Goal: Task Accomplishment & Management: Complete application form

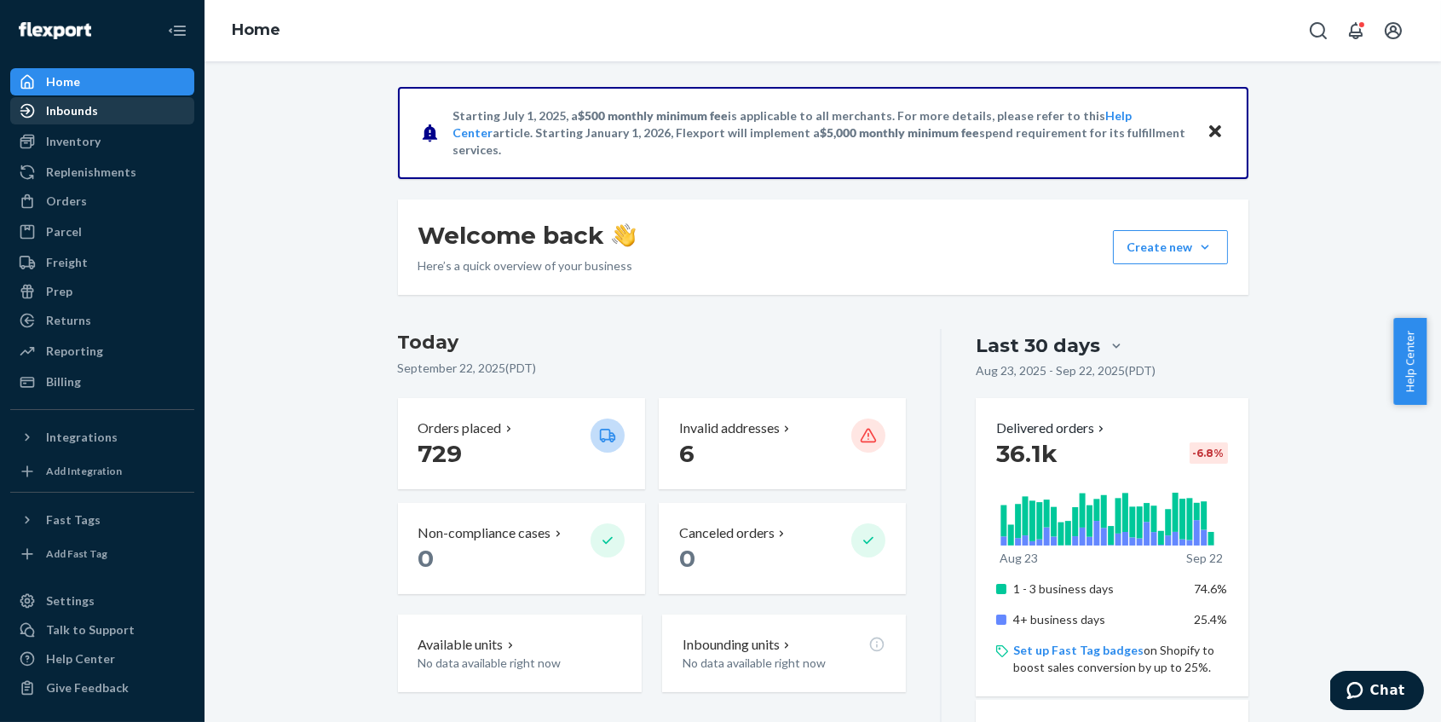
click at [77, 102] on div "Inbounds" at bounding box center [72, 110] width 52 height 17
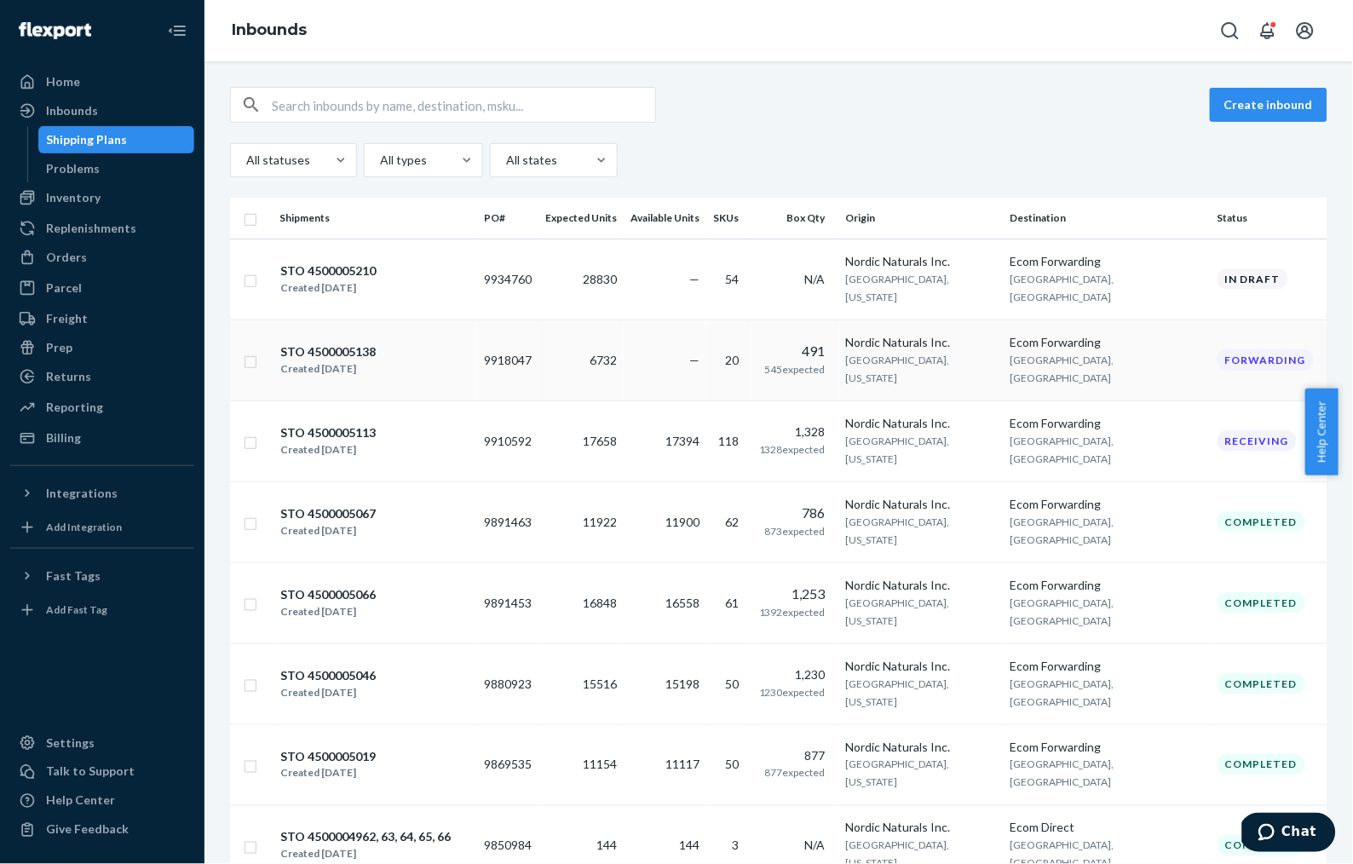
click at [434, 342] on div "STO 4500005138 Created [DATE]" at bounding box center [374, 360] width 191 height 36
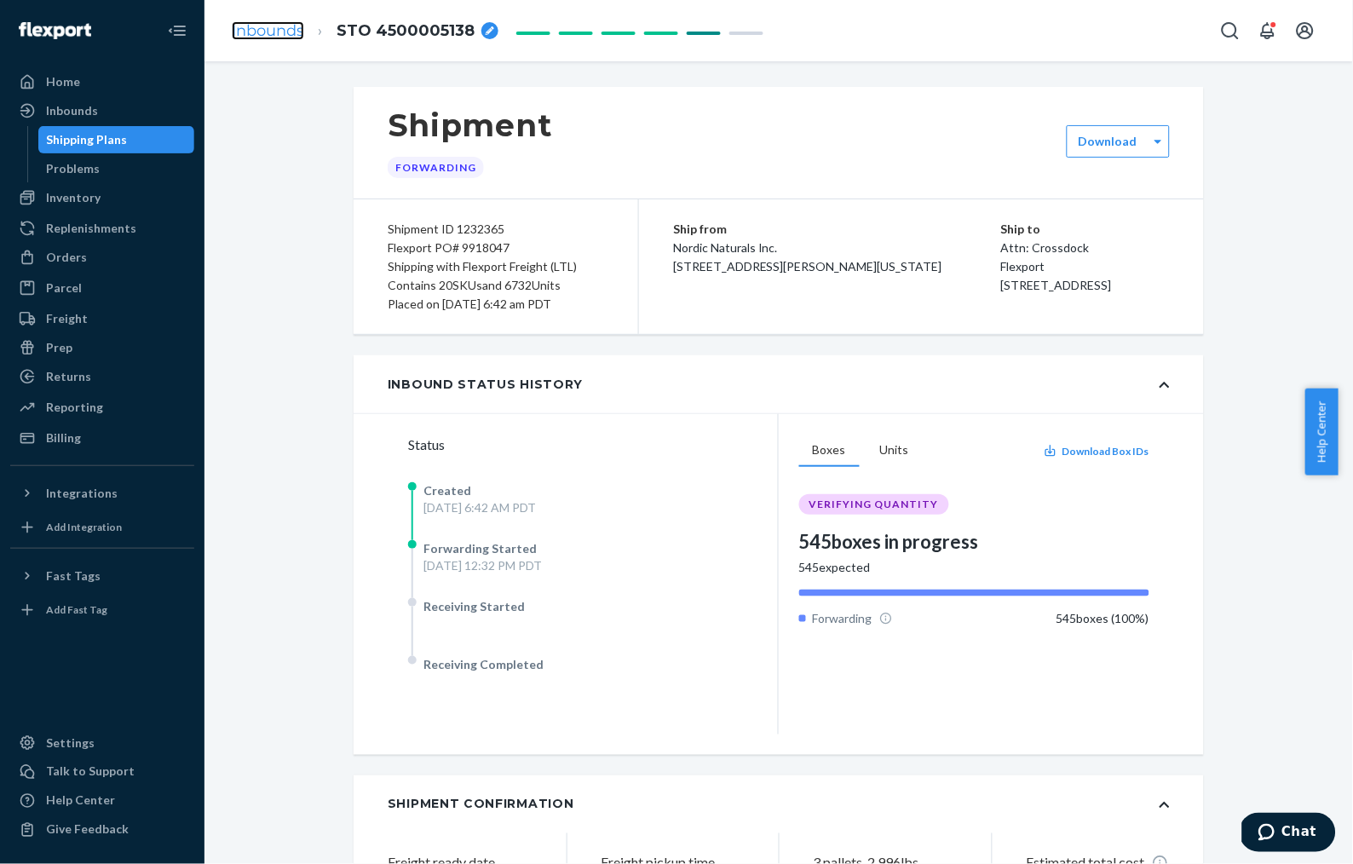
click at [263, 32] on link "Inbounds" at bounding box center [268, 30] width 72 height 19
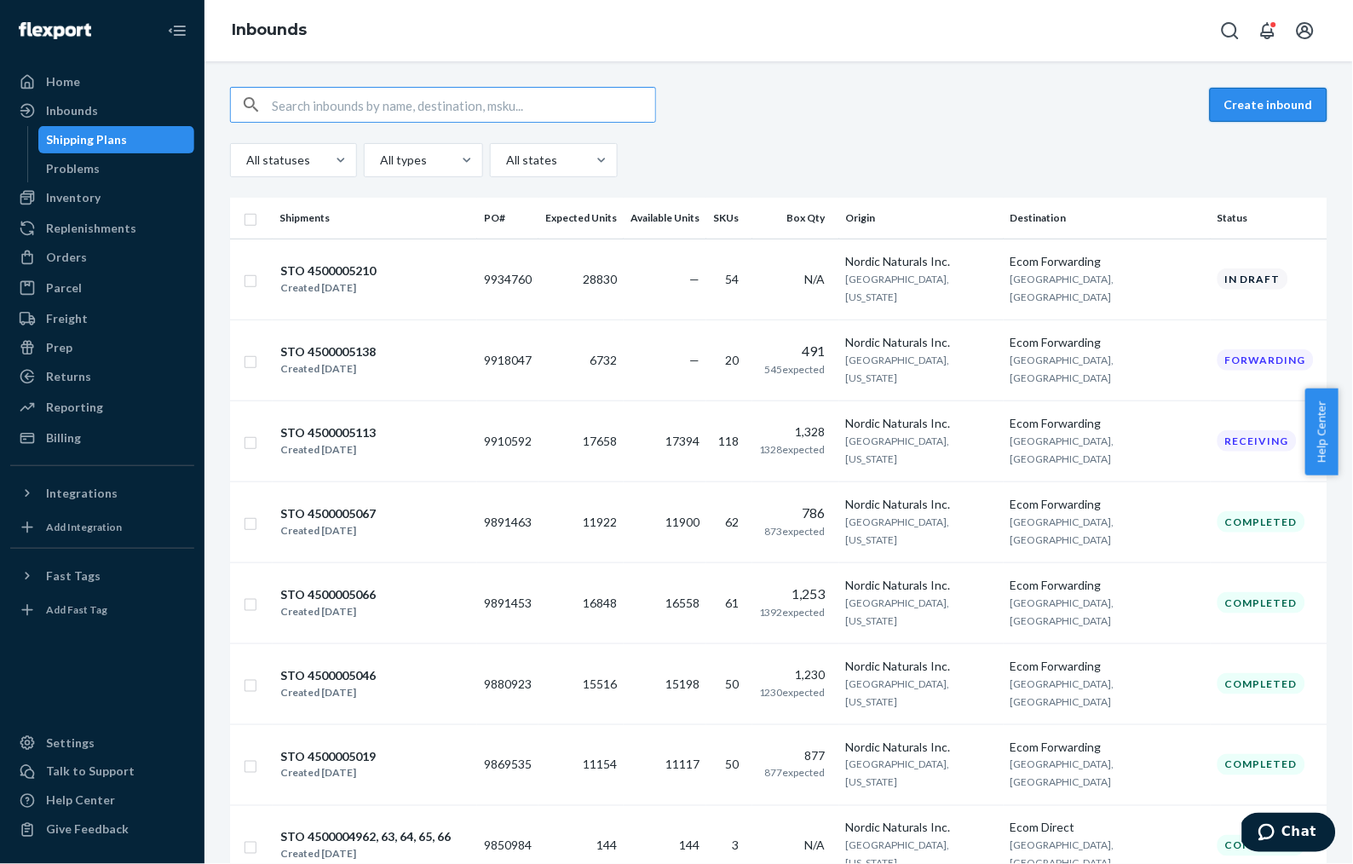
click at [1241, 103] on button "Create inbound" at bounding box center [1269, 105] width 118 height 34
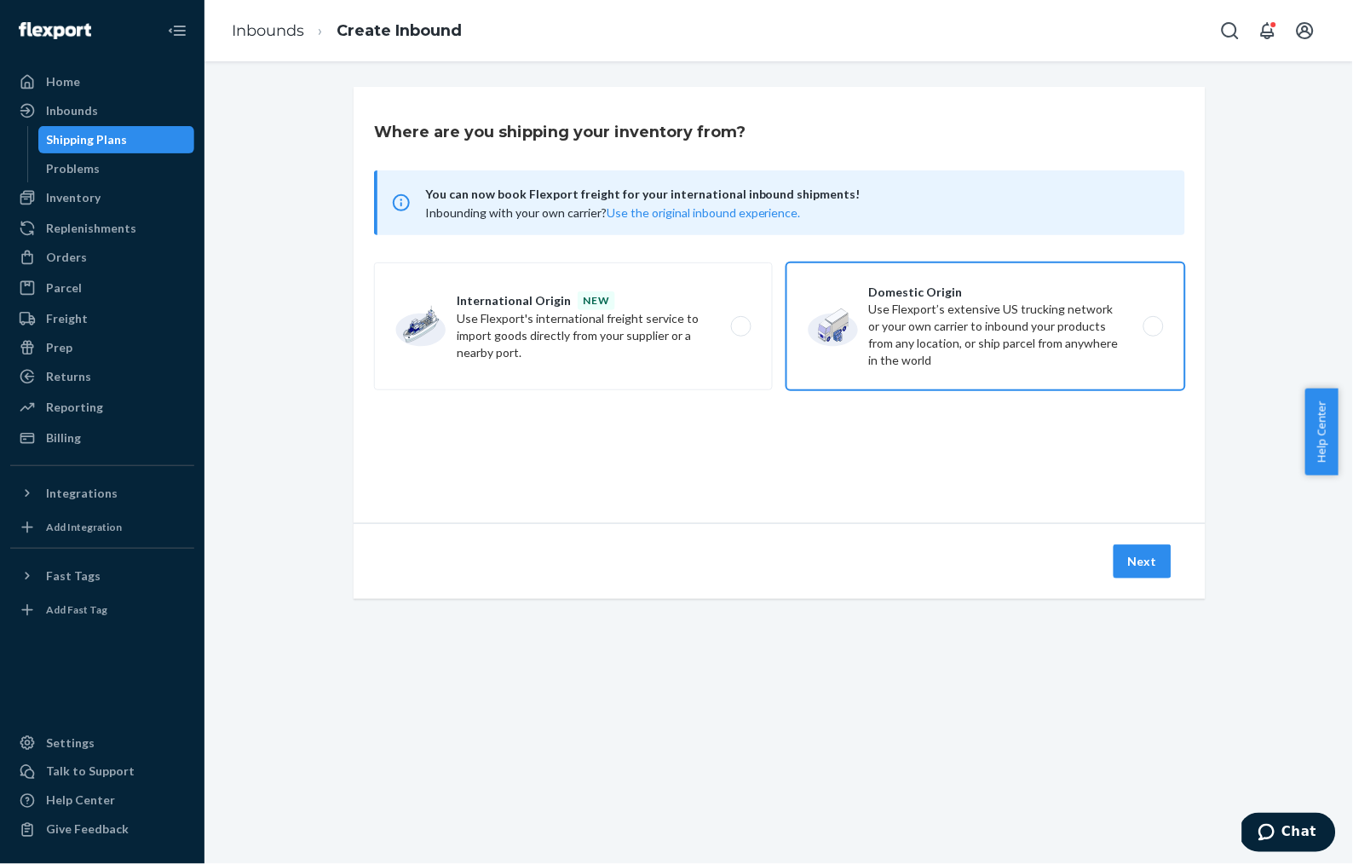
click at [921, 340] on label "Domestic Origin Use Flexport’s extensive US trucking network or your own carrie…" at bounding box center [985, 326] width 399 height 128
click at [1153, 332] on input "Domestic Origin Use Flexport’s extensive US trucking network or your own carrie…" at bounding box center [1158, 326] width 11 height 11
radio input "true"
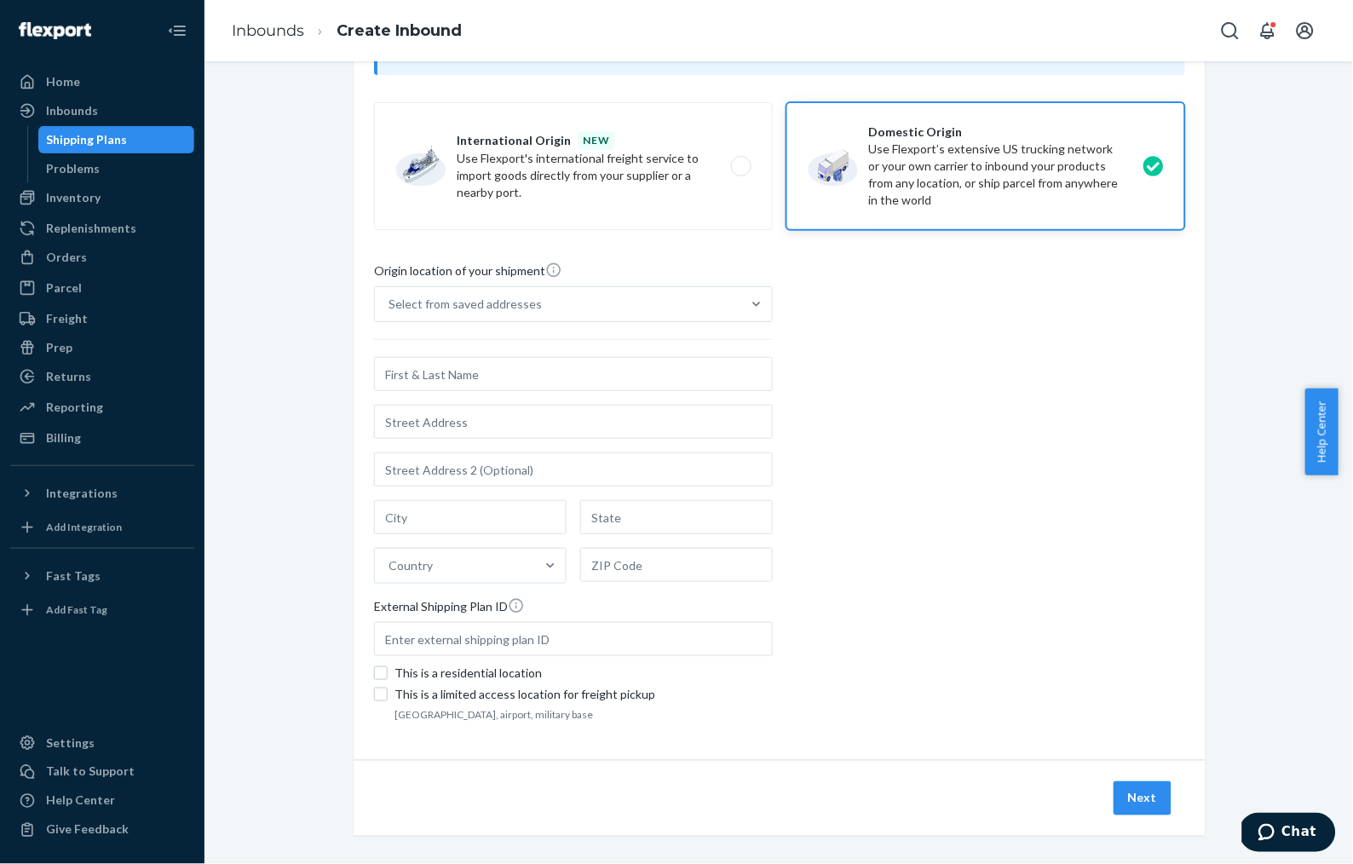
scroll to position [174, 0]
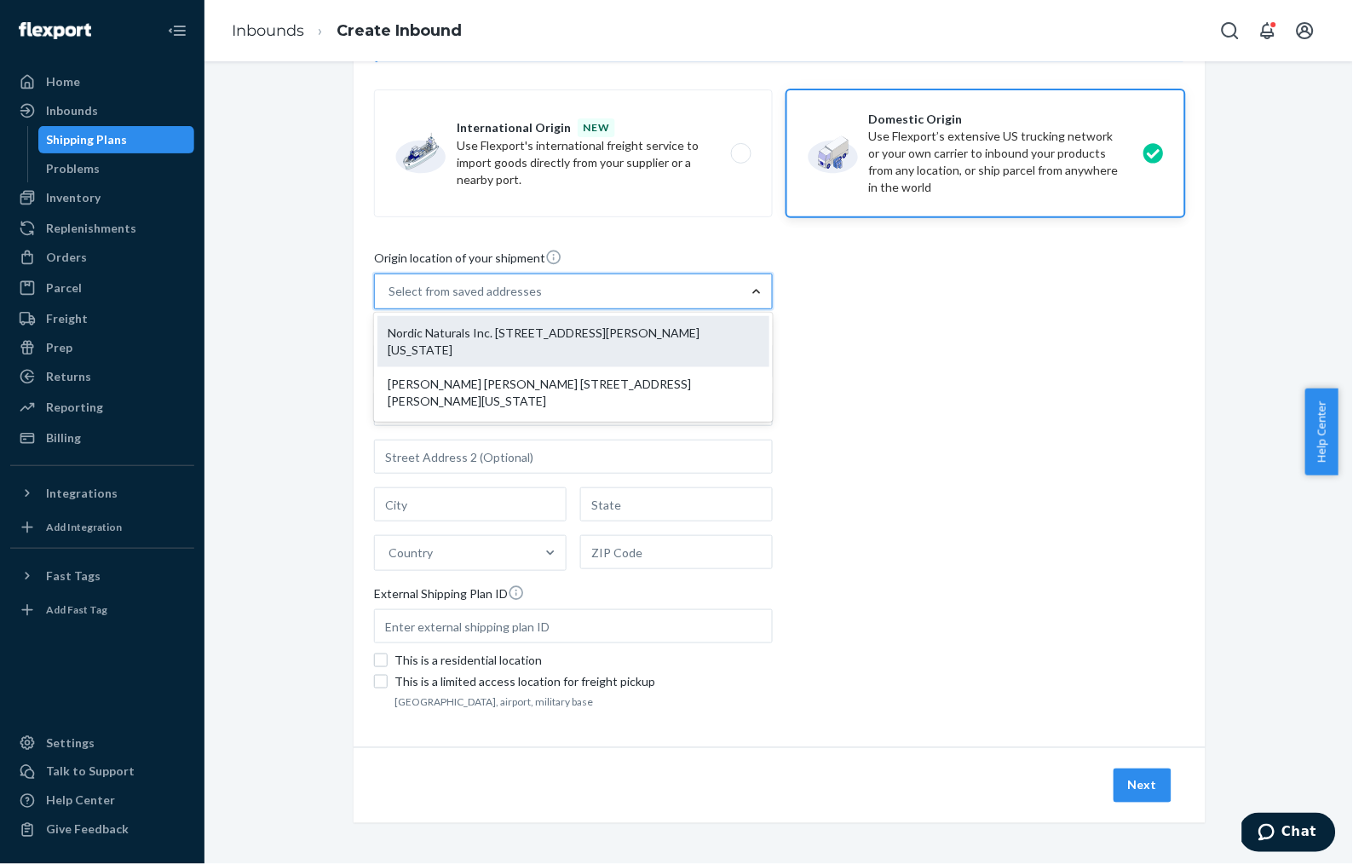
click at [559, 330] on div "Nordic Naturals Inc. [STREET_ADDRESS][PERSON_NAME][US_STATE]" at bounding box center [573, 341] width 392 height 51
click at [390, 300] on input "option Nordic Naturals Inc. [STREET_ADDRESS][PERSON_NAME][US_STATE], 1 of 2. 2 …" at bounding box center [389, 291] width 2 height 17
type input "Nordic Naturals Inc."
type input "[GEOGRAPHIC_DATA]"
type input "[US_STATE]"
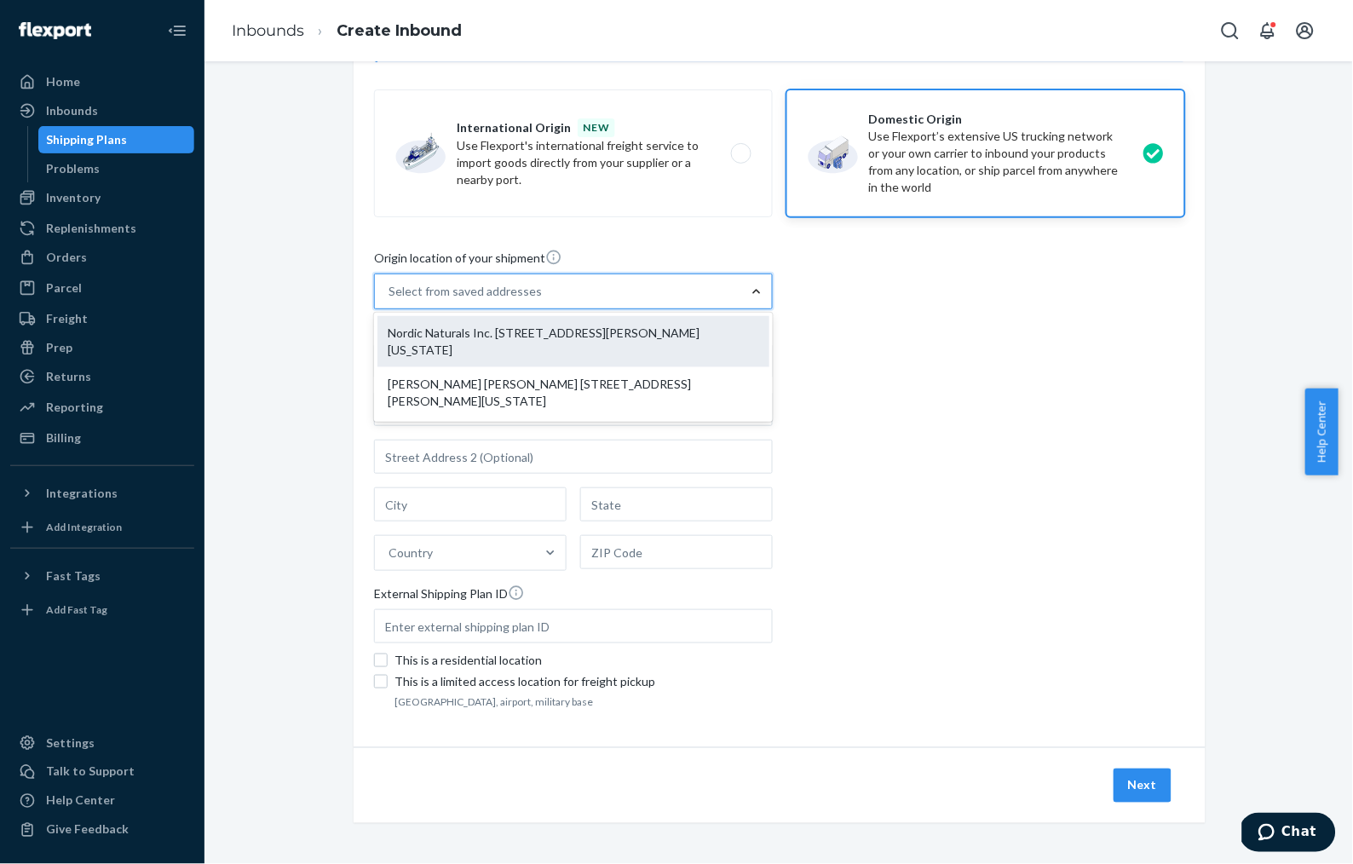
type input "95076"
type input "[STREET_ADDRESS][PERSON_NAME]"
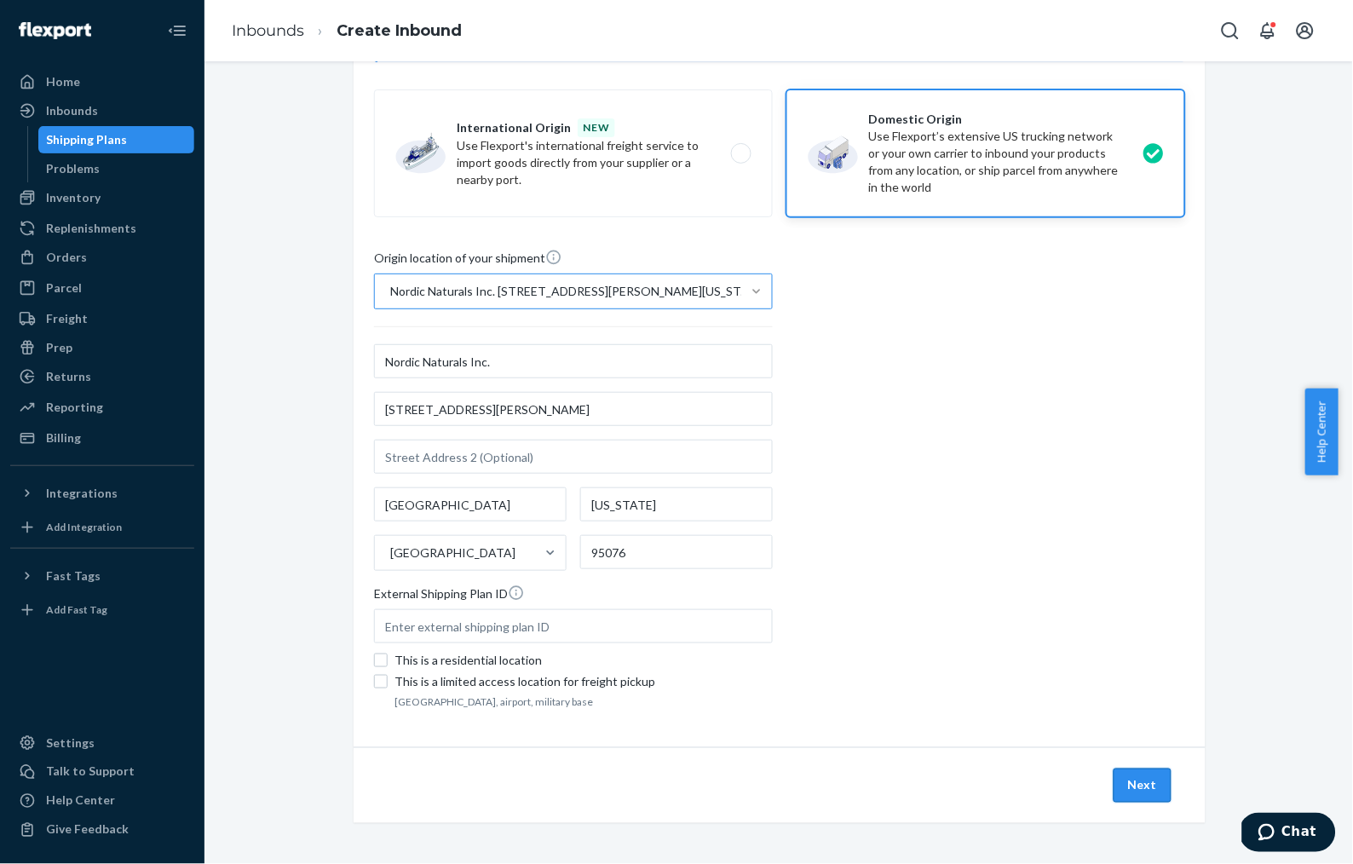
click at [1135, 721] on button "Next" at bounding box center [1142, 785] width 58 height 34
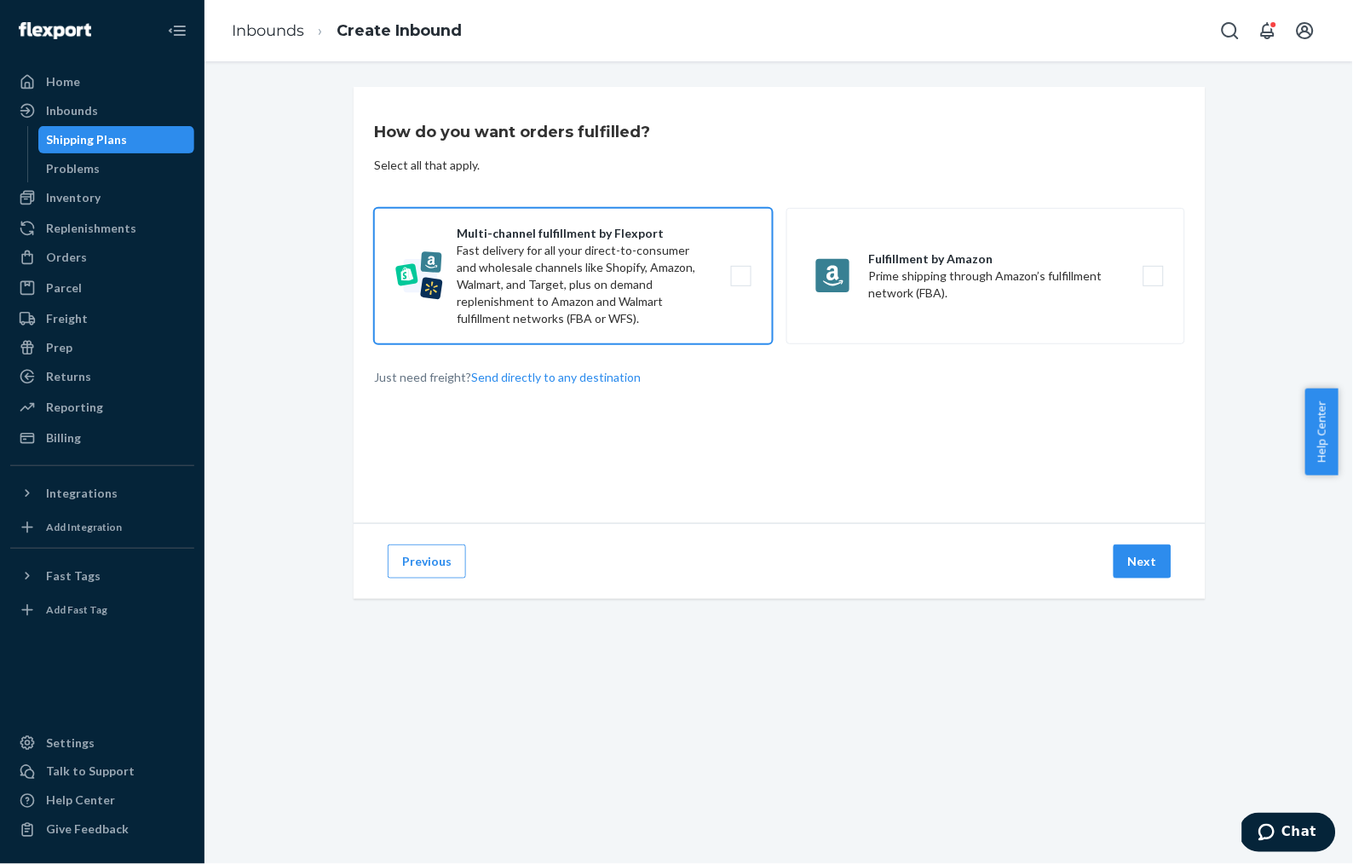
click at [734, 273] on label "Multi-channel fulfillment by Flexport Fast delivery for all your direct-to-cons…" at bounding box center [573, 276] width 399 height 136
click at [740, 273] on input "Multi-channel fulfillment by Flexport Fast delivery for all your direct-to-cons…" at bounding box center [745, 276] width 11 height 11
checkbox input "true"
click at [1122, 549] on button "Next" at bounding box center [1142, 561] width 58 height 34
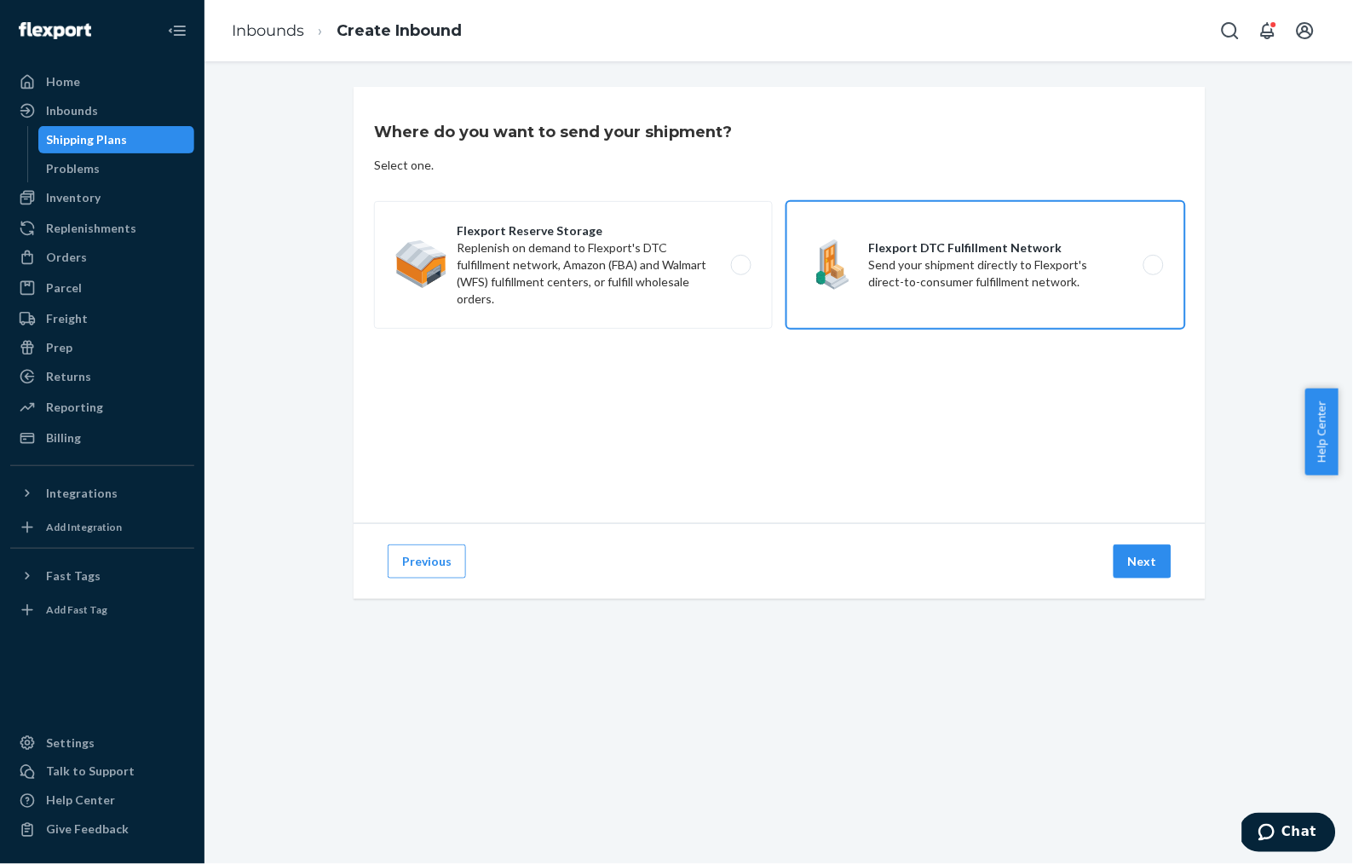
click at [907, 256] on label "Flexport DTC Fulfillment Network Send your shipment directly to Flexport's dire…" at bounding box center [985, 265] width 399 height 128
click at [1153, 260] on input "Flexport DTC Fulfillment Network Send your shipment directly to Flexport's dire…" at bounding box center [1158, 265] width 11 height 11
radio input "true"
click at [1139, 565] on button "Next" at bounding box center [1142, 561] width 58 height 34
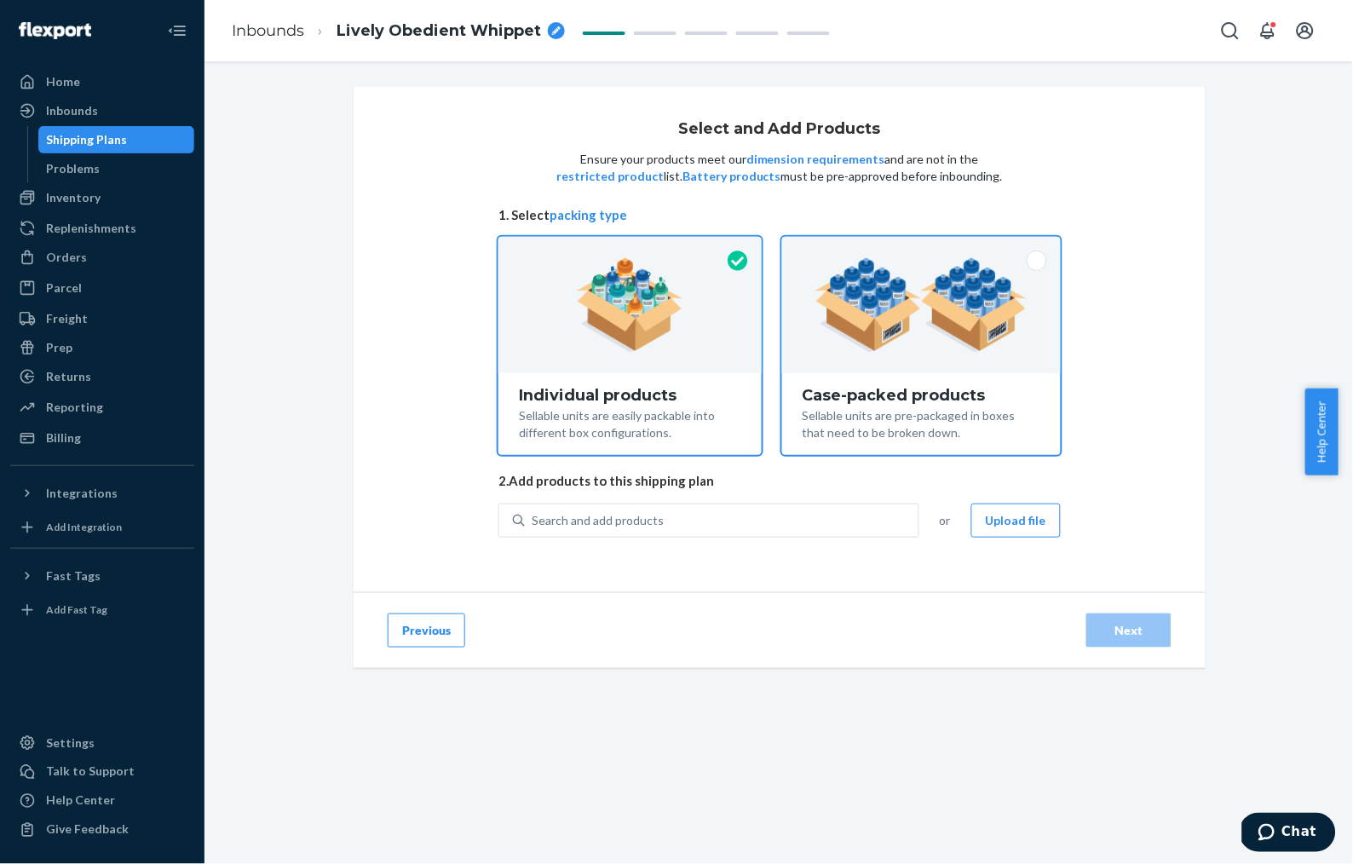
click at [896, 346] on img at bounding box center [921, 305] width 212 height 94
click at [916, 248] on input "Case-packed products Sellable units are pre-packaged in boxes that need to be b…" at bounding box center [921, 242] width 11 height 11
radio input "true"
radio input "false"
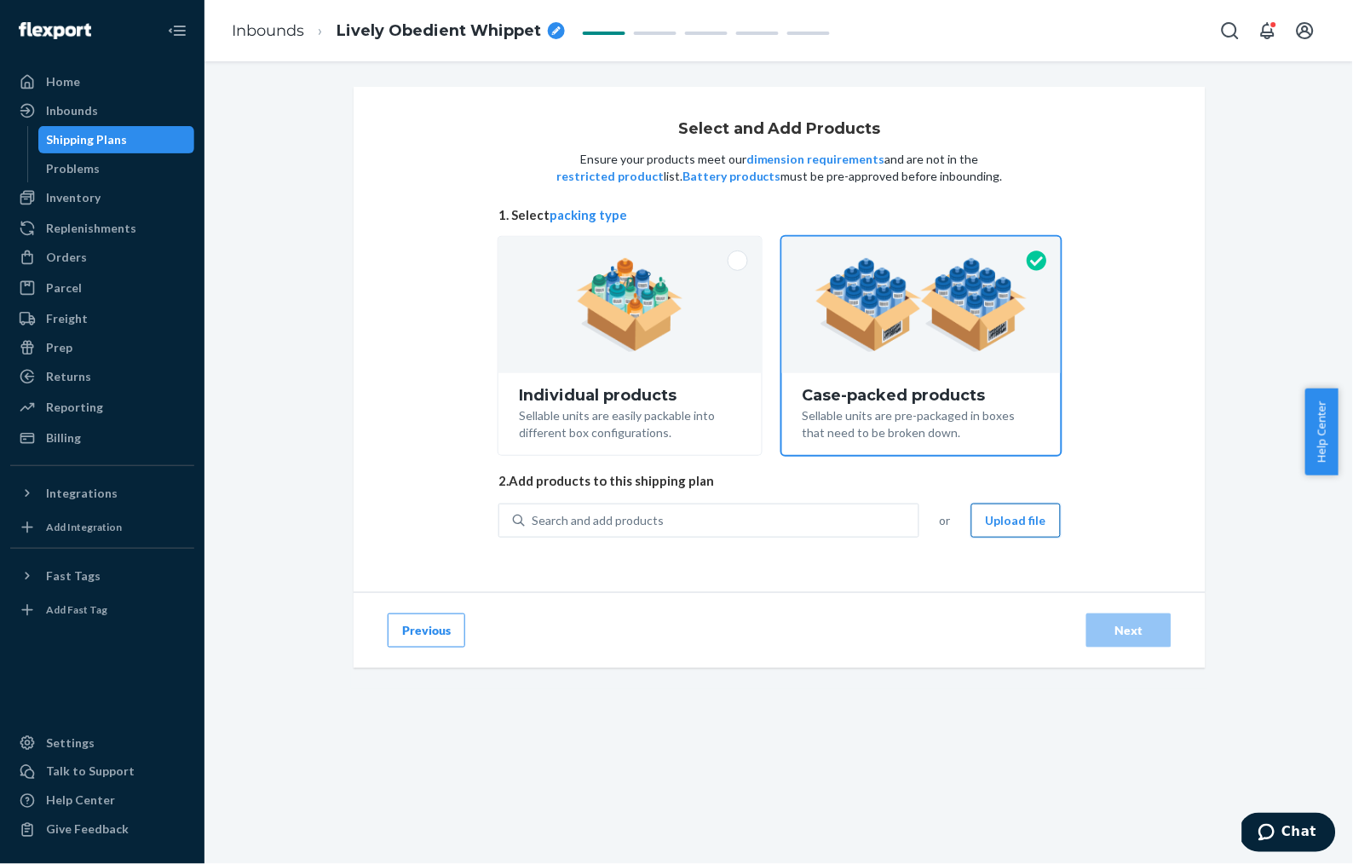
click at [1006, 509] on button "Upload file" at bounding box center [1015, 520] width 89 height 34
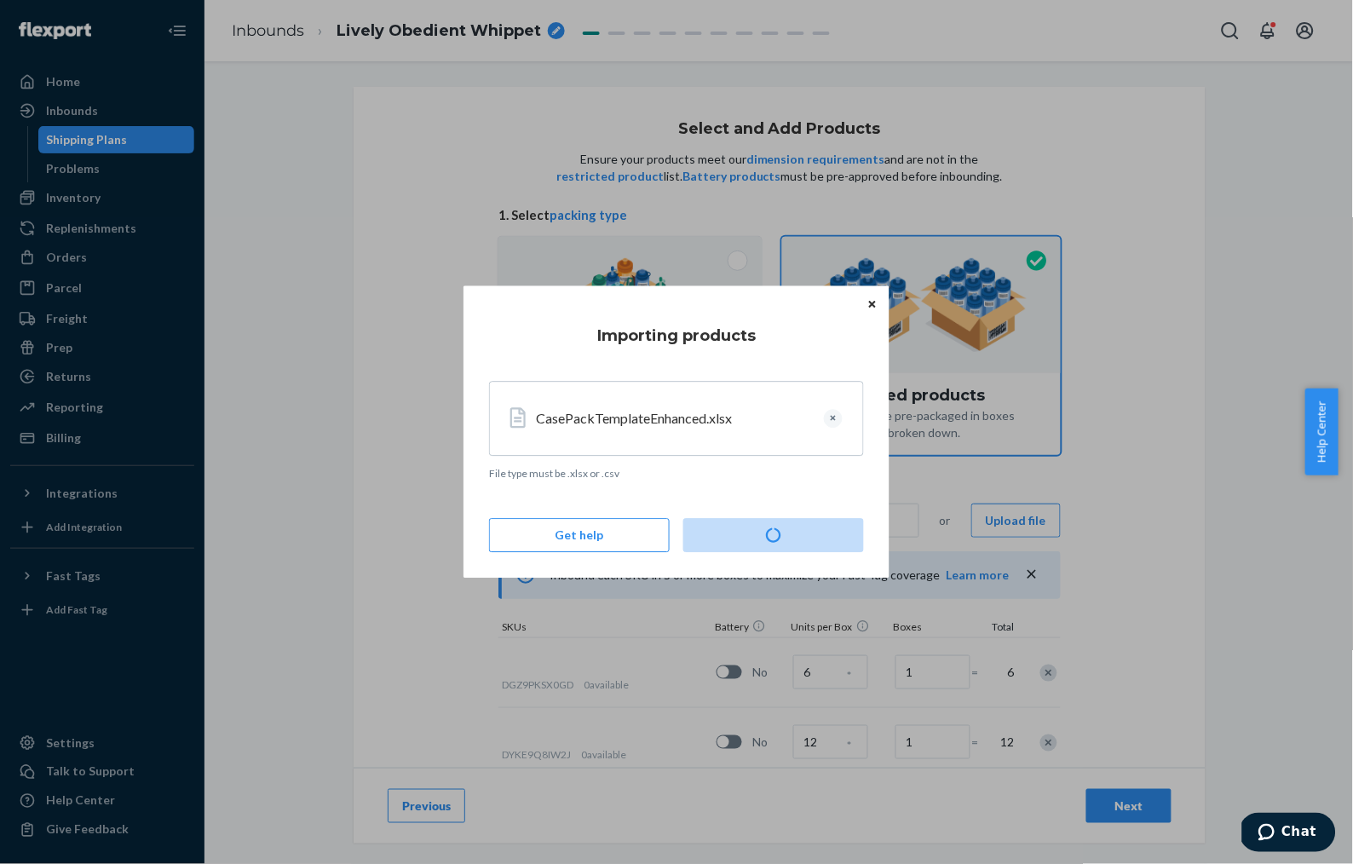
type input "16"
type input "9"
type input "19"
type input "30"
type input "14"
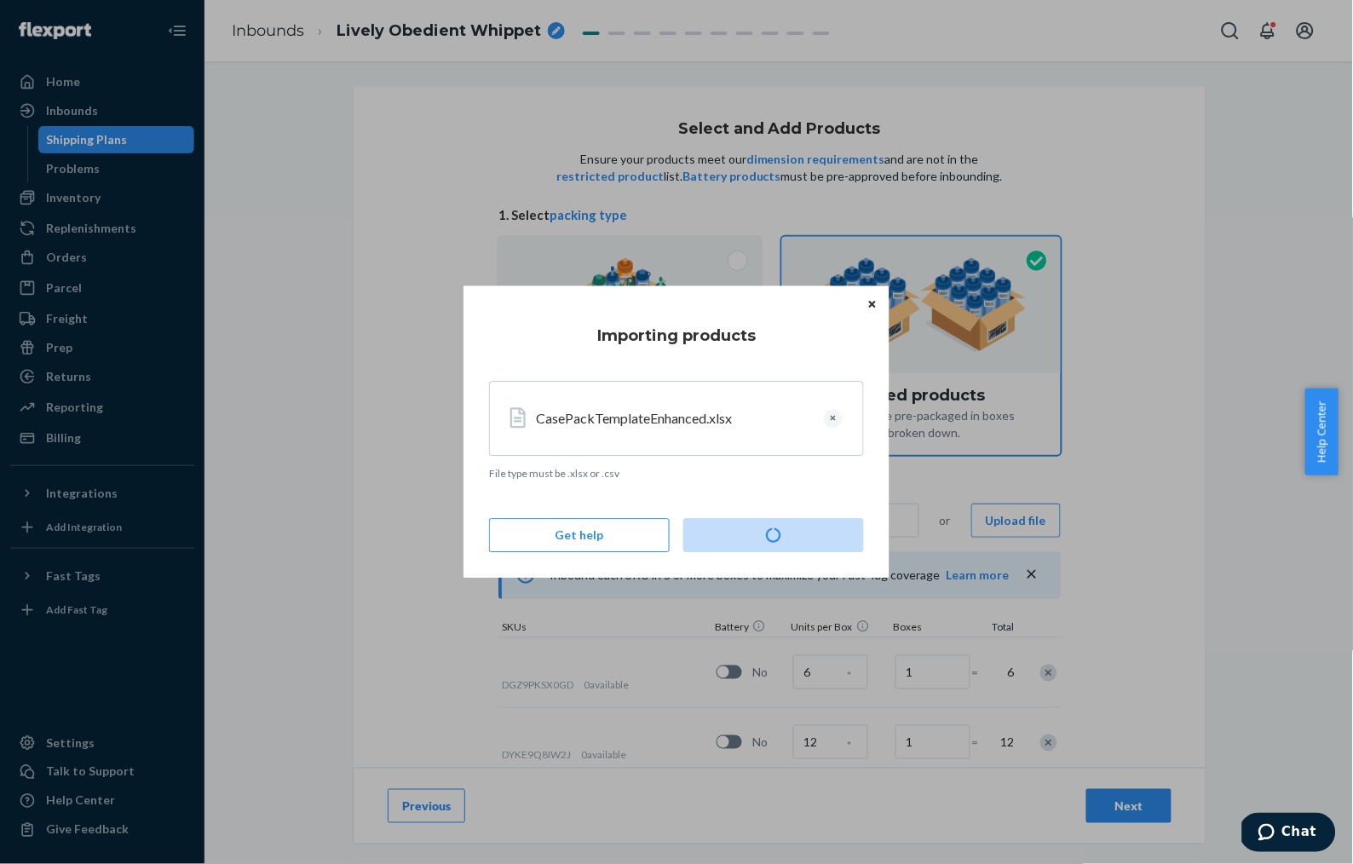
type input "12"
type input "24"
type input "9"
type input "220"
type input "8"
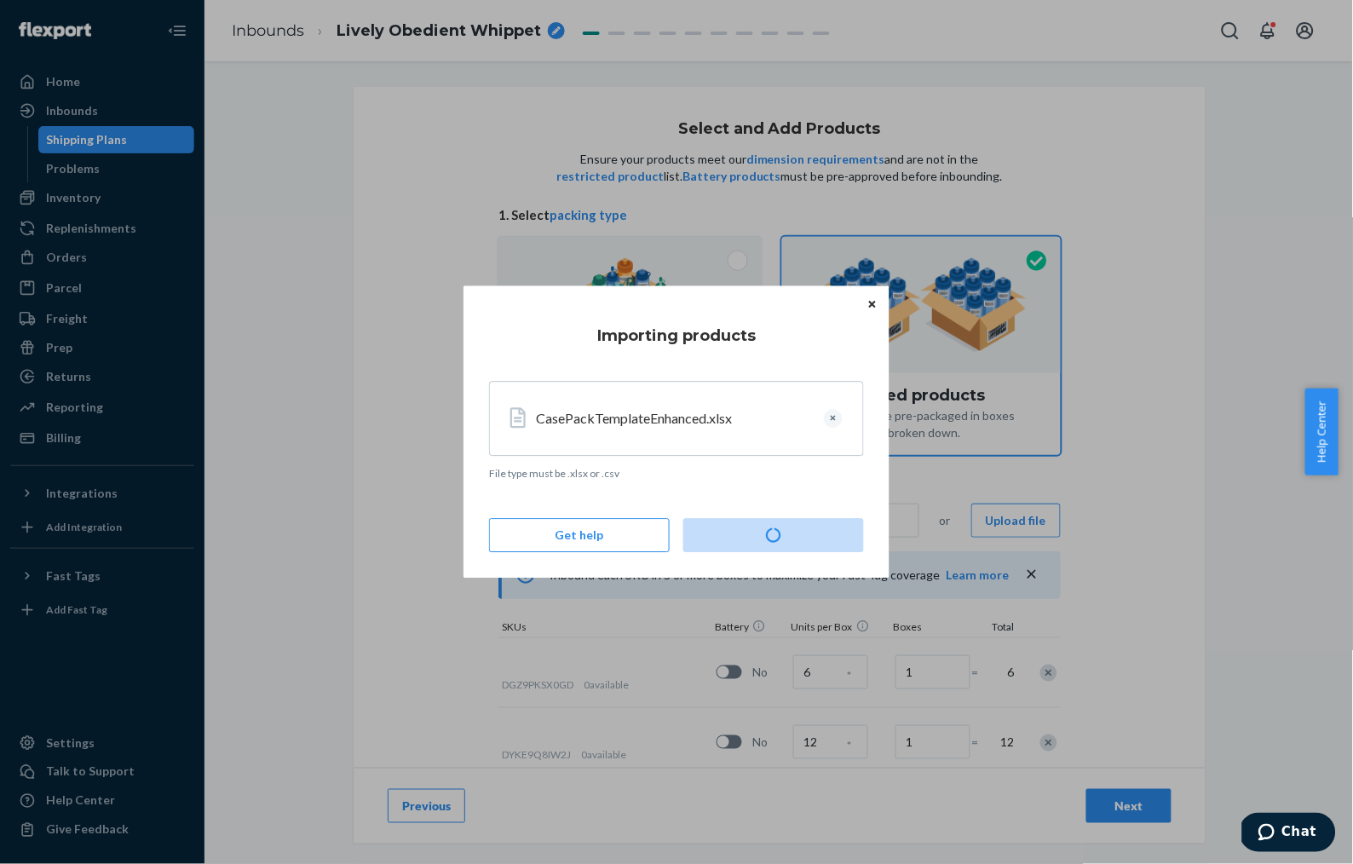
type input "29"
type input "44"
type input "3"
type input "68"
type input "10"
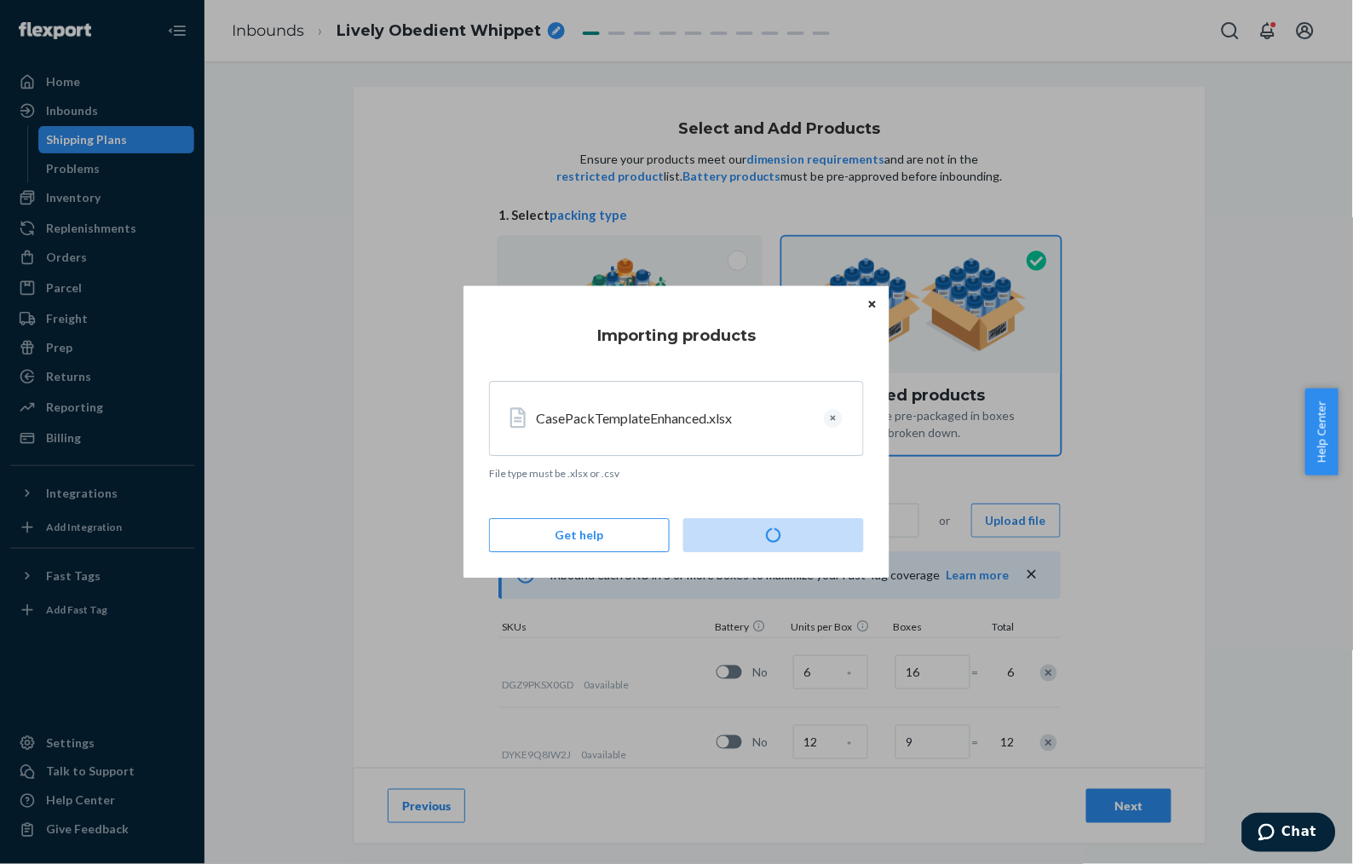
type input "3"
type input "4"
type input "53"
type input "6"
type input "28"
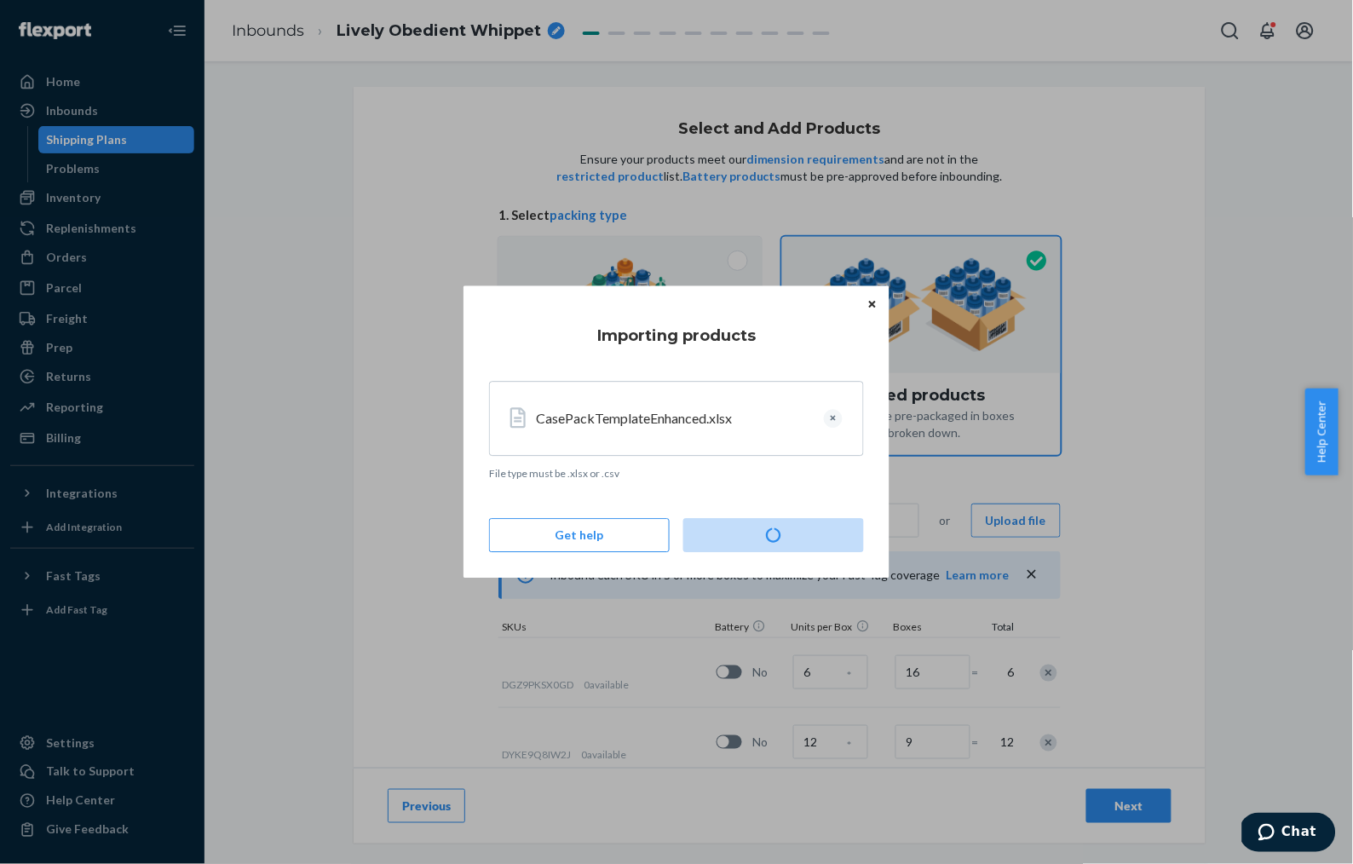
type input "13"
type input "26"
type input "13"
type input "8"
type input "27"
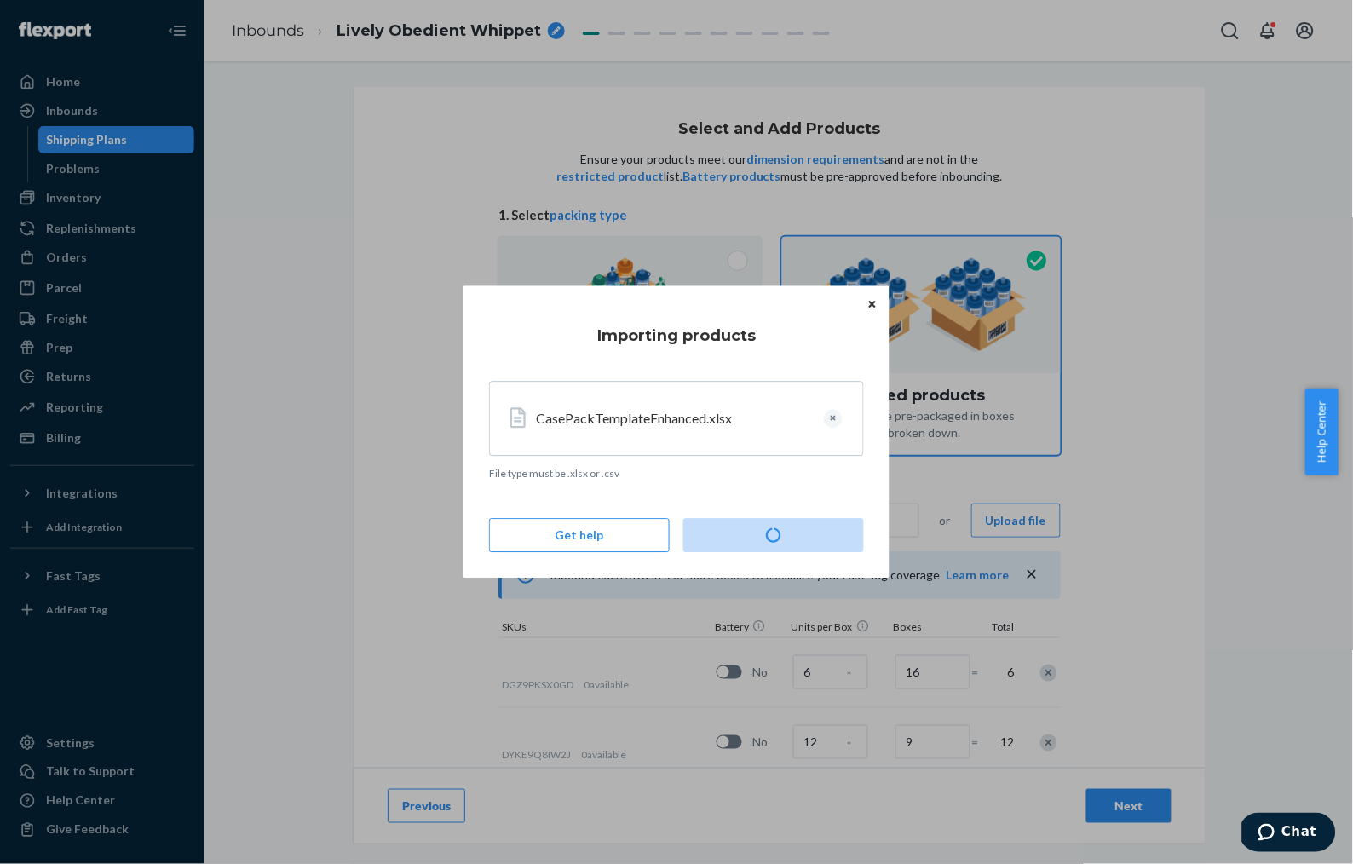
type input "18"
type input "5"
type input "36"
type input "27"
type input "90"
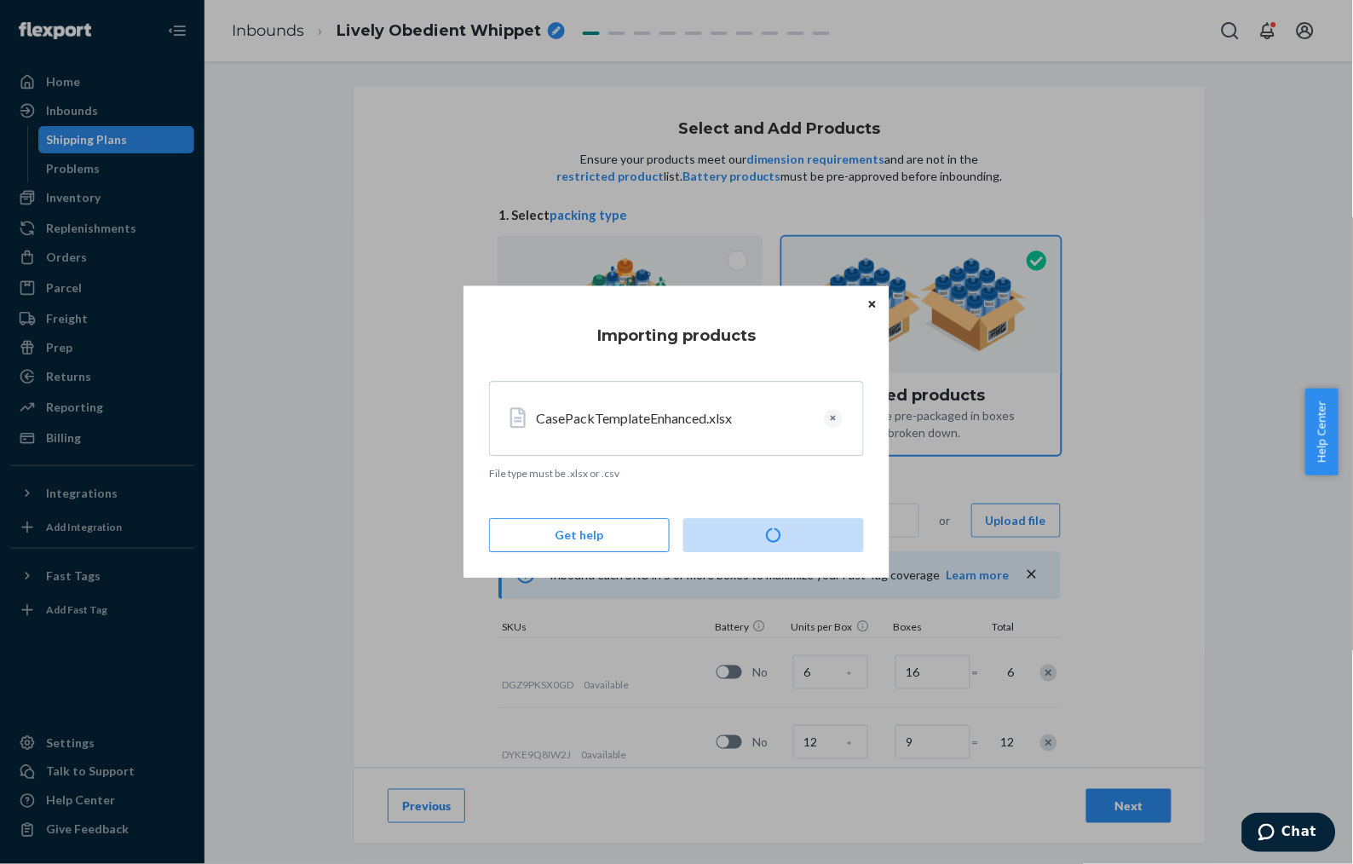
type input "37"
type input "18"
type input "10"
type input "44"
type input "8"
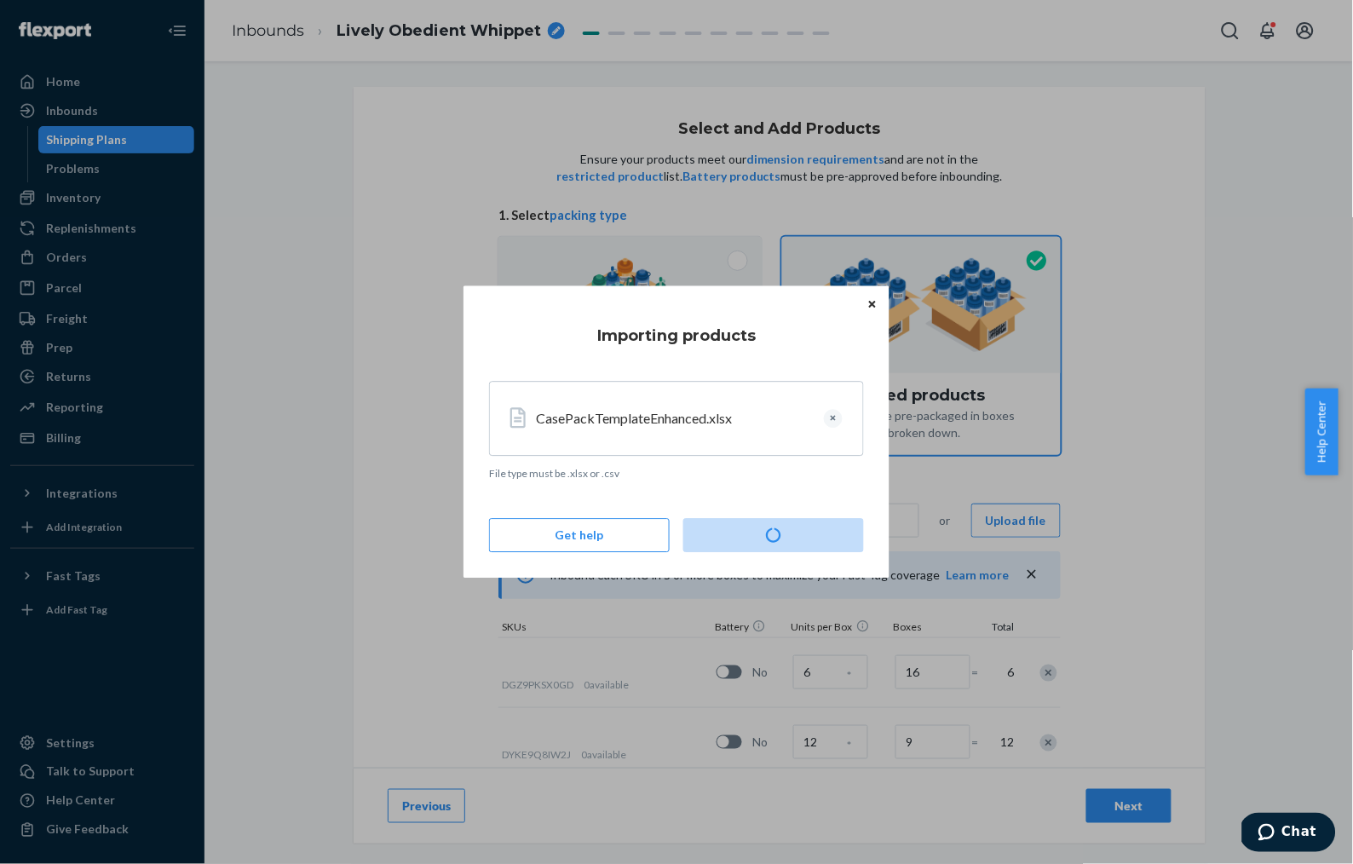
type input "13"
type input "20"
type input "10"
type input "20"
type input "4"
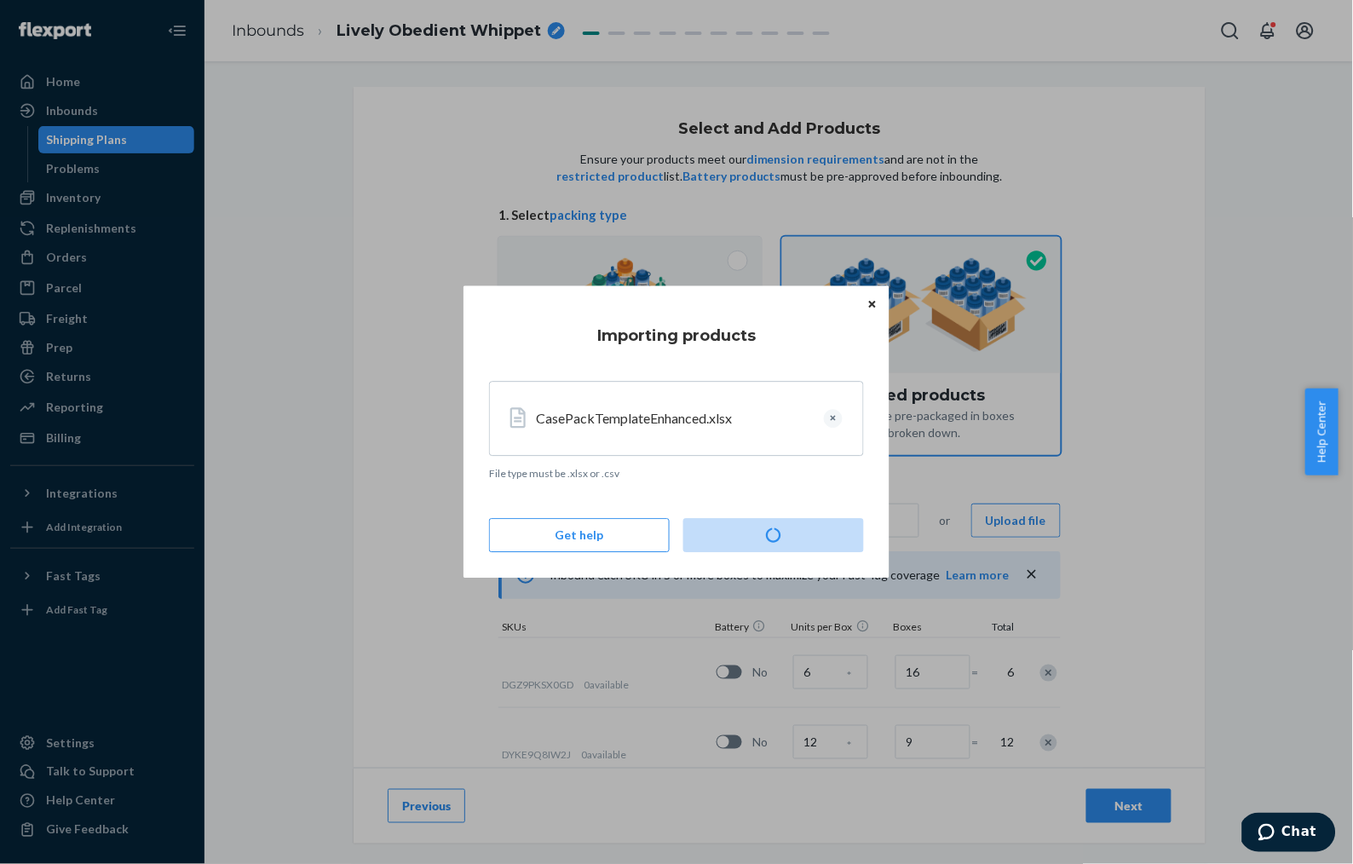
type input "145"
type input "27"
type input "5"
type input "50"
type input "143"
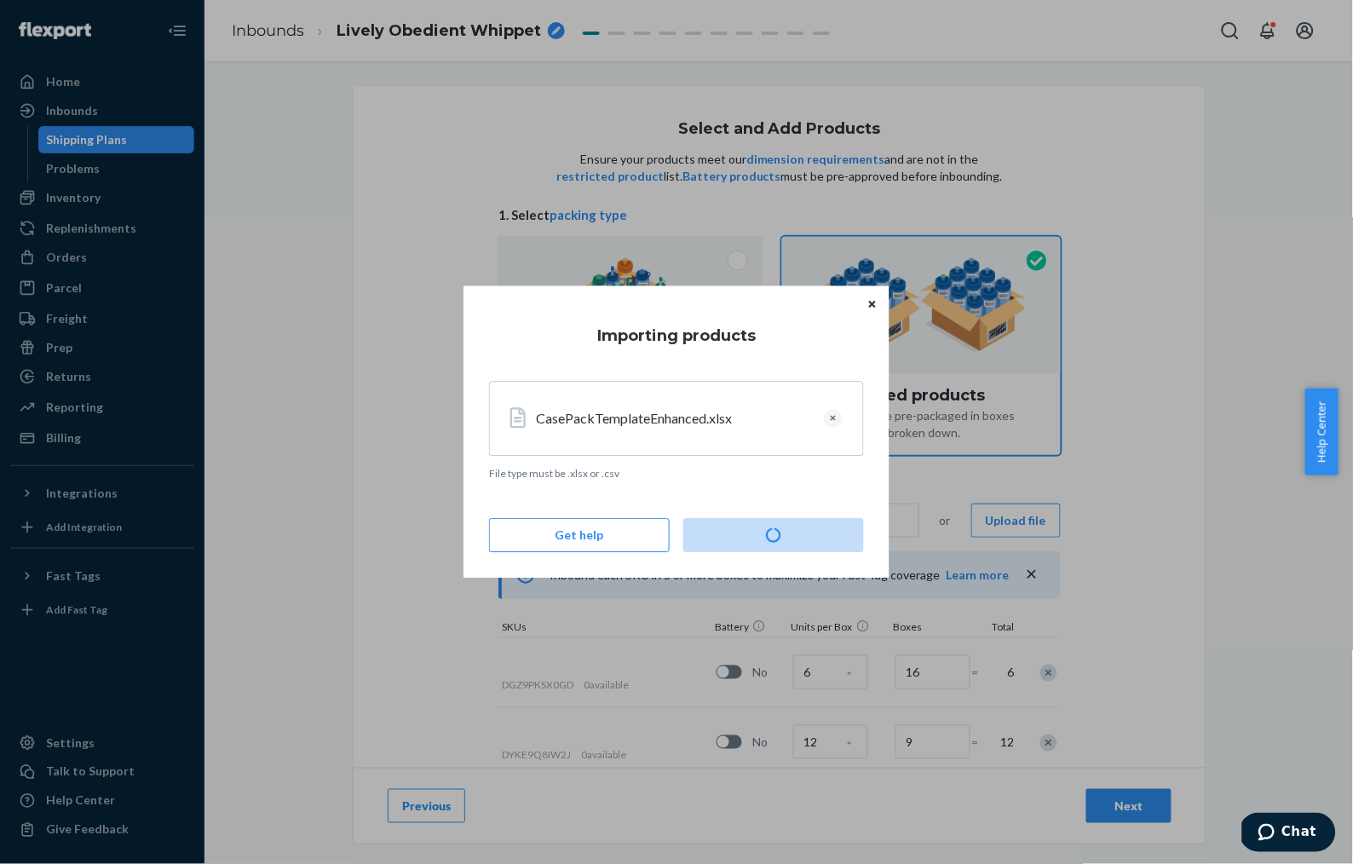
type input "47"
type input "159"
type input "16"
type input "14"
type input "2"
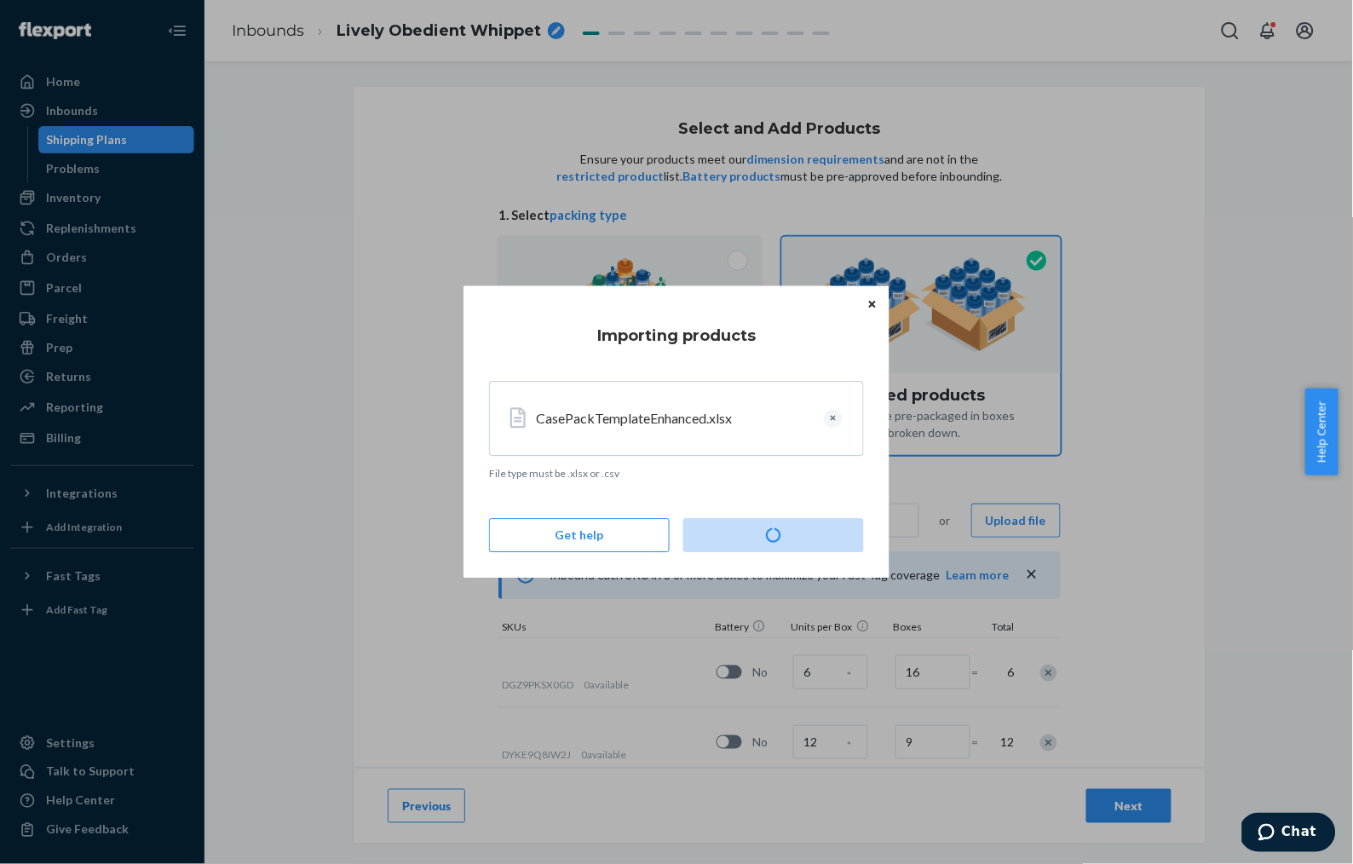
type input "33"
type input "14"
type input "190"
type input "11"
type input "27"
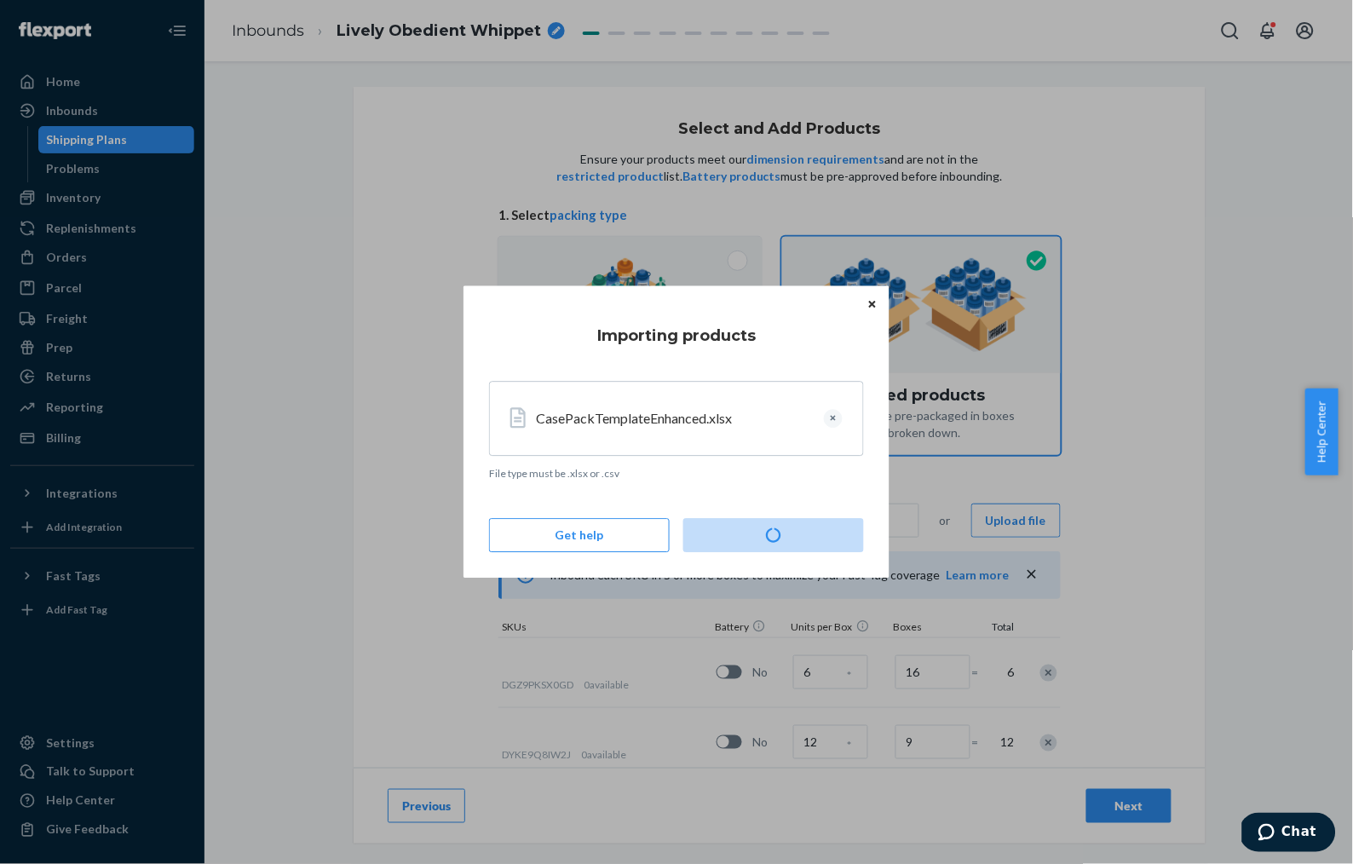
type input "4"
type input "6"
type input "17"
type input "11"
type input "5"
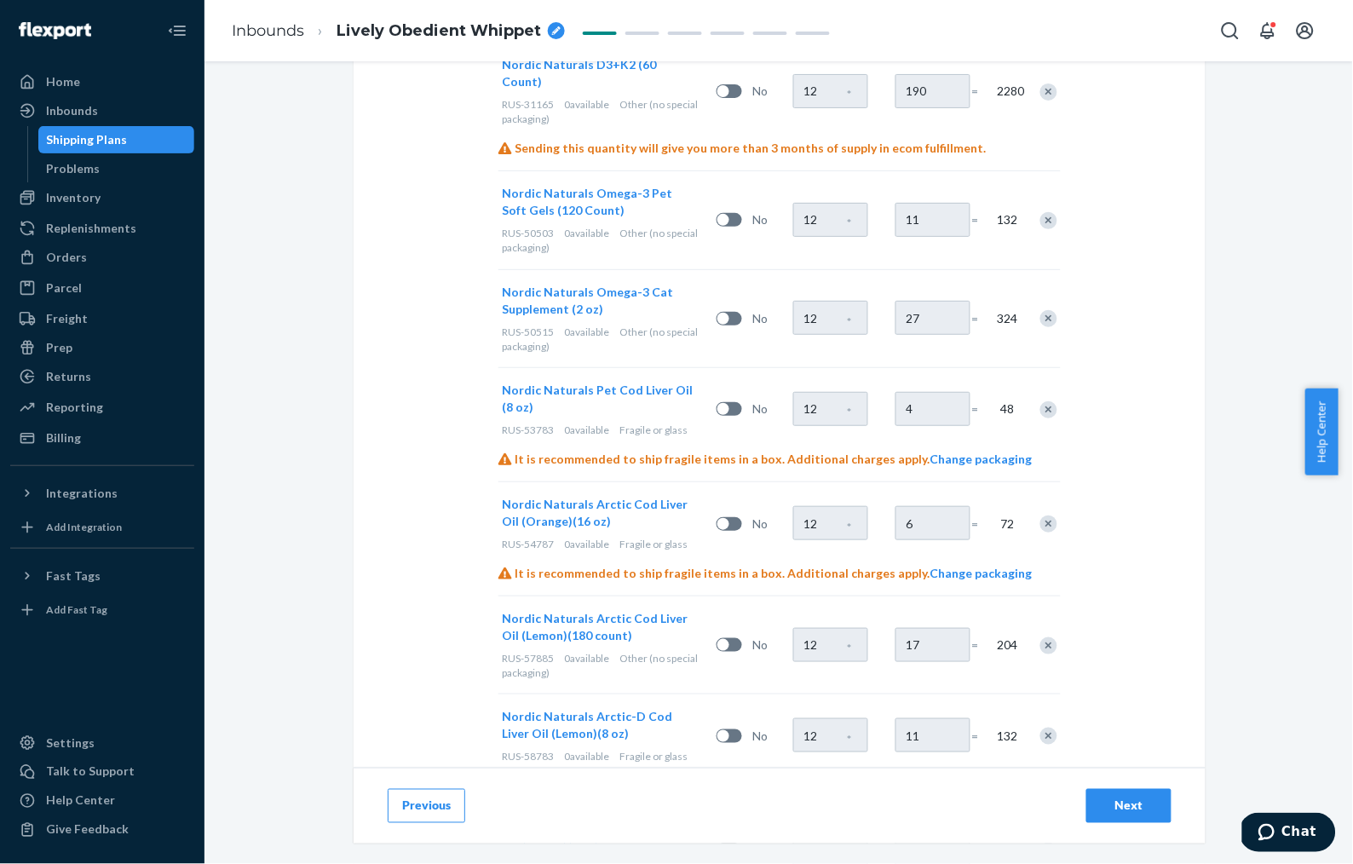
scroll to position [6186, 0]
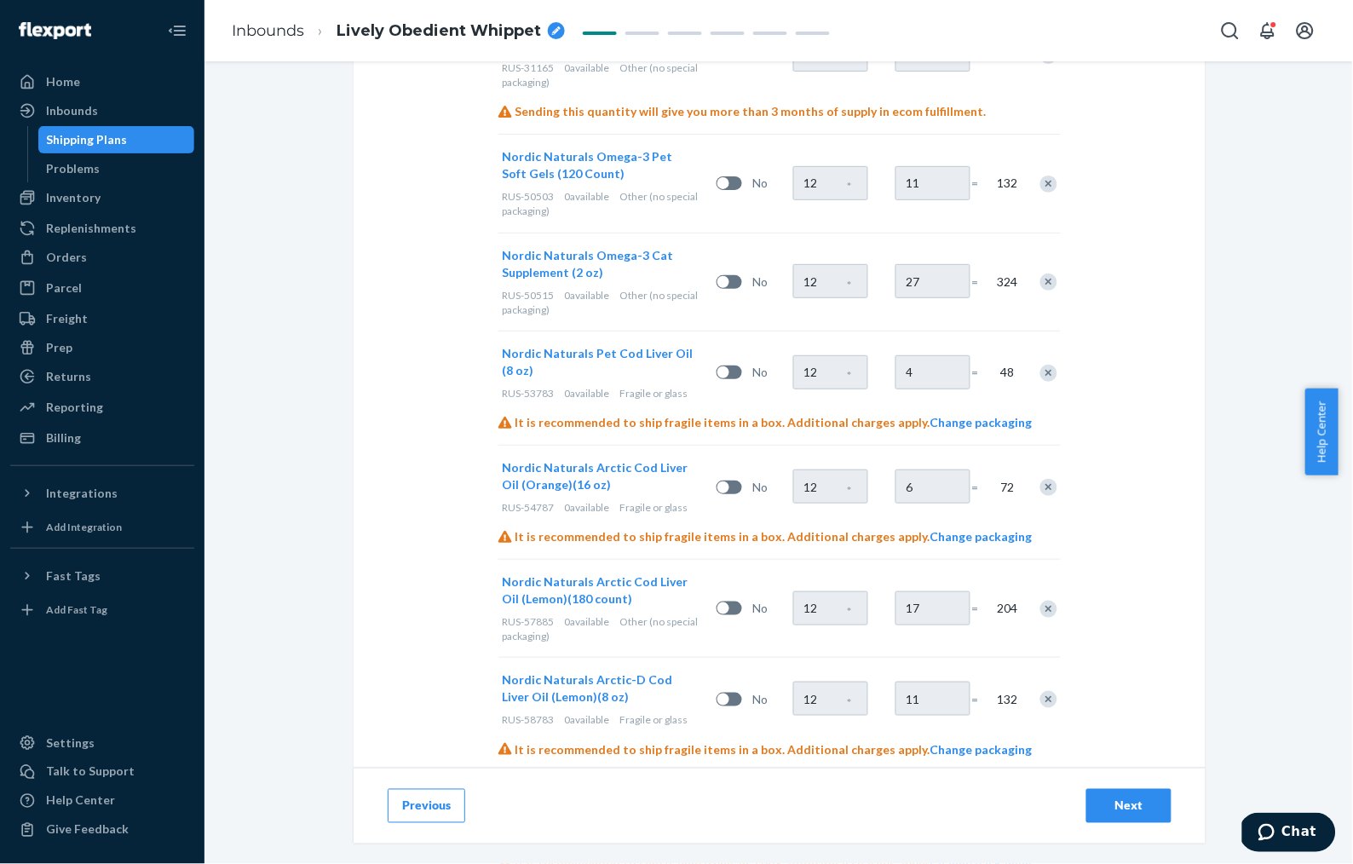
click at [1112, 721] on div "Next" at bounding box center [1129, 805] width 56 height 17
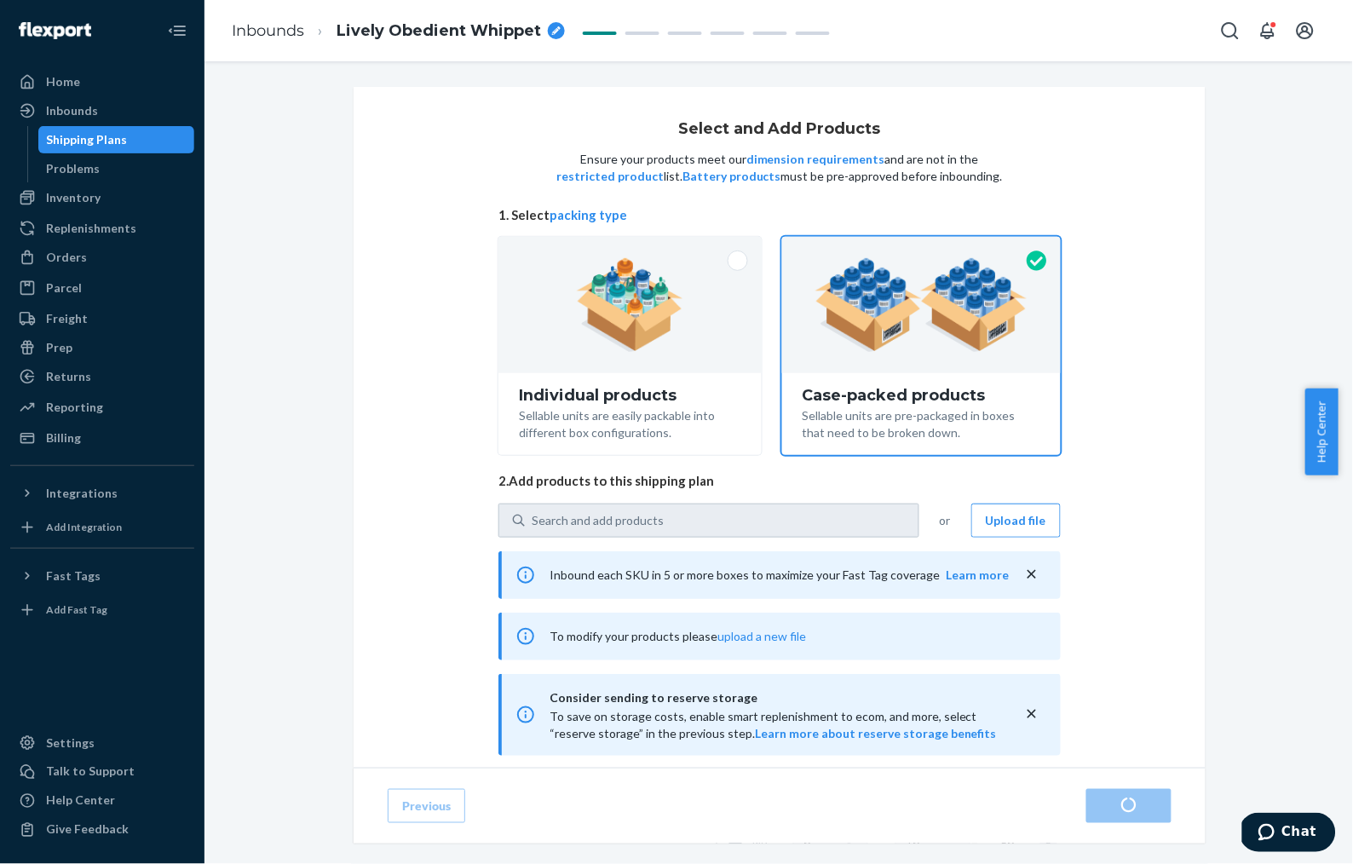
radio input "true"
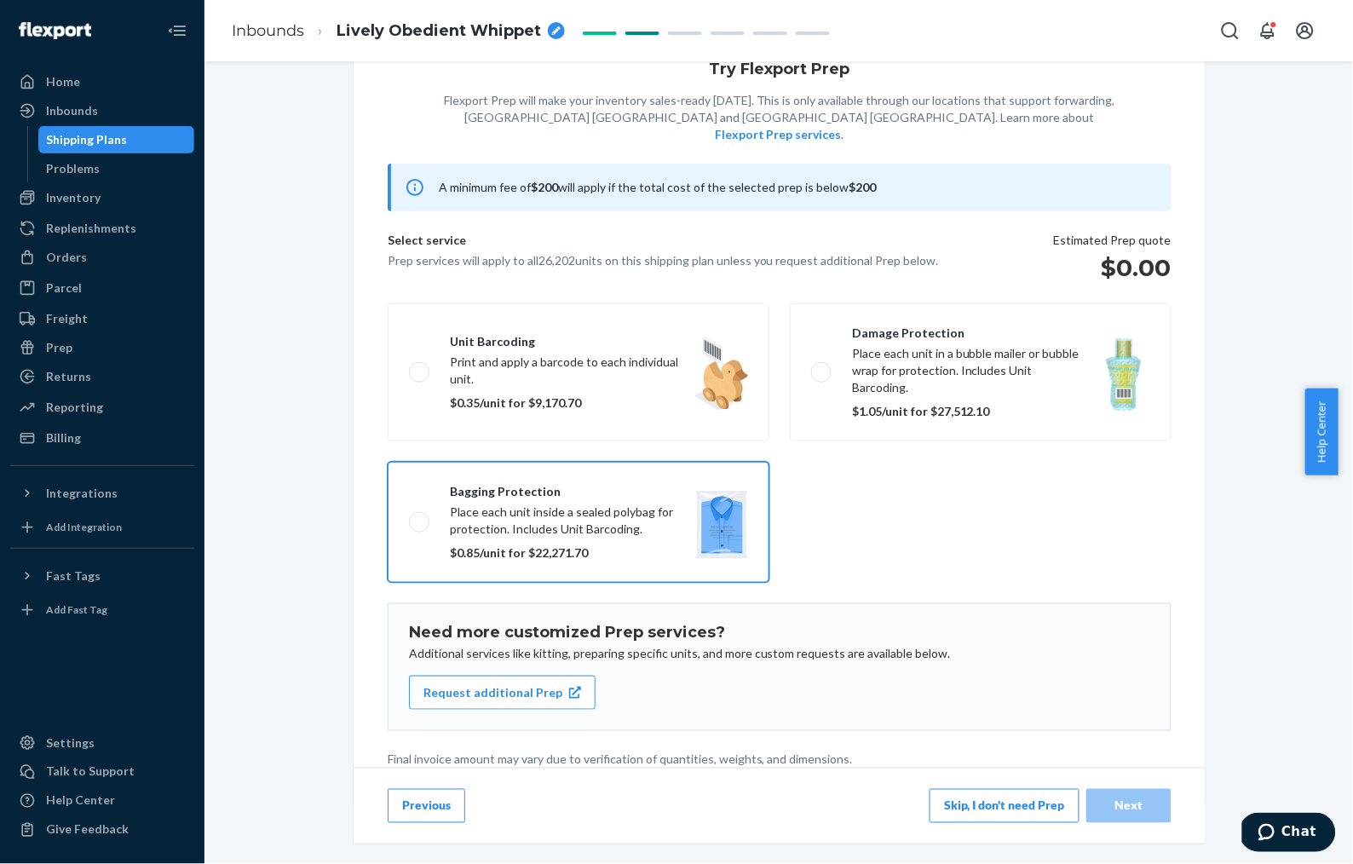
scroll to position [60, 0]
click at [1024, 721] on button "Skip, I don't need Prep" at bounding box center [1004, 806] width 150 height 34
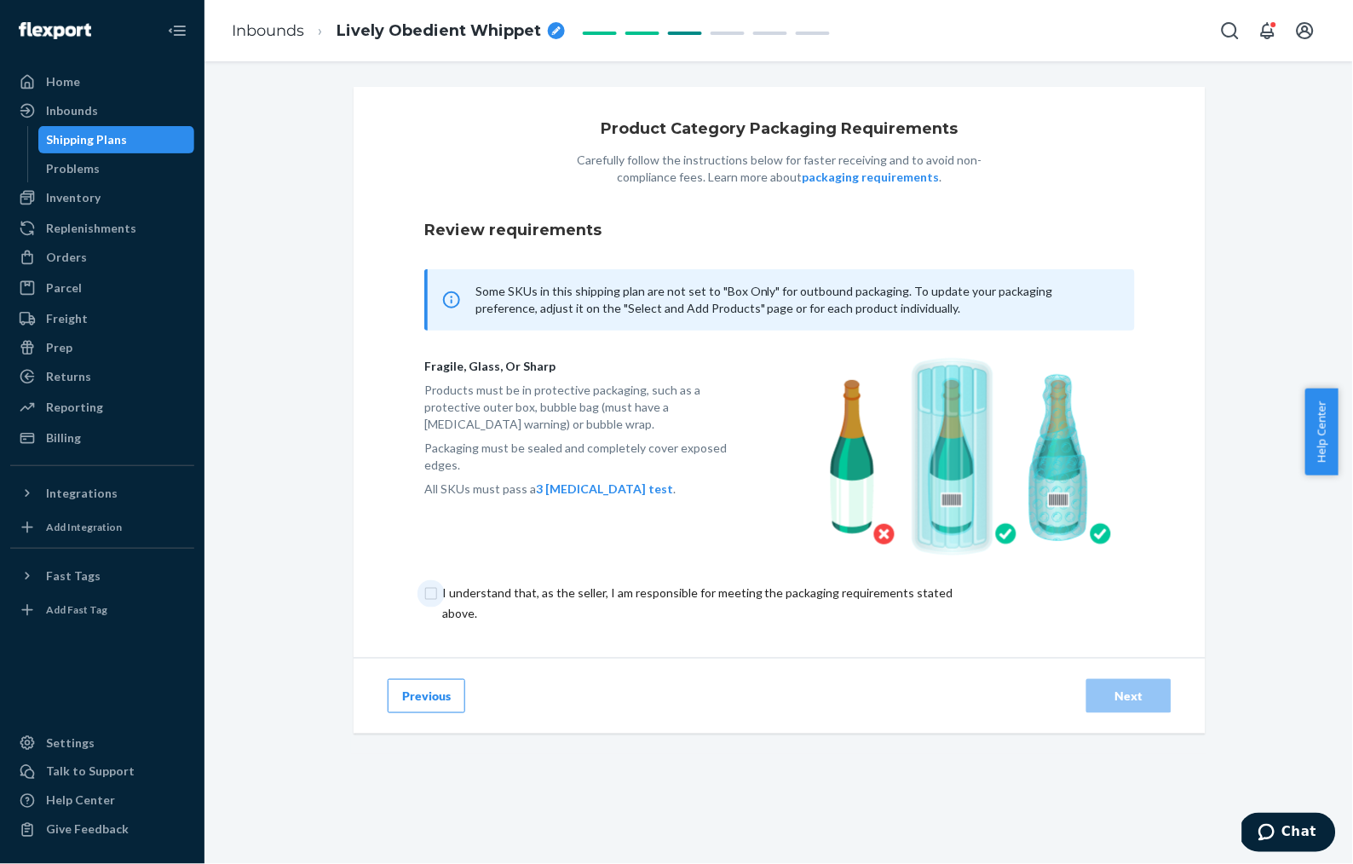
click at [426, 591] on input "checkbox" at bounding box center [707, 603] width 567 height 41
checkbox input "true"
click at [1117, 702] on div "Next" at bounding box center [1129, 695] width 56 height 17
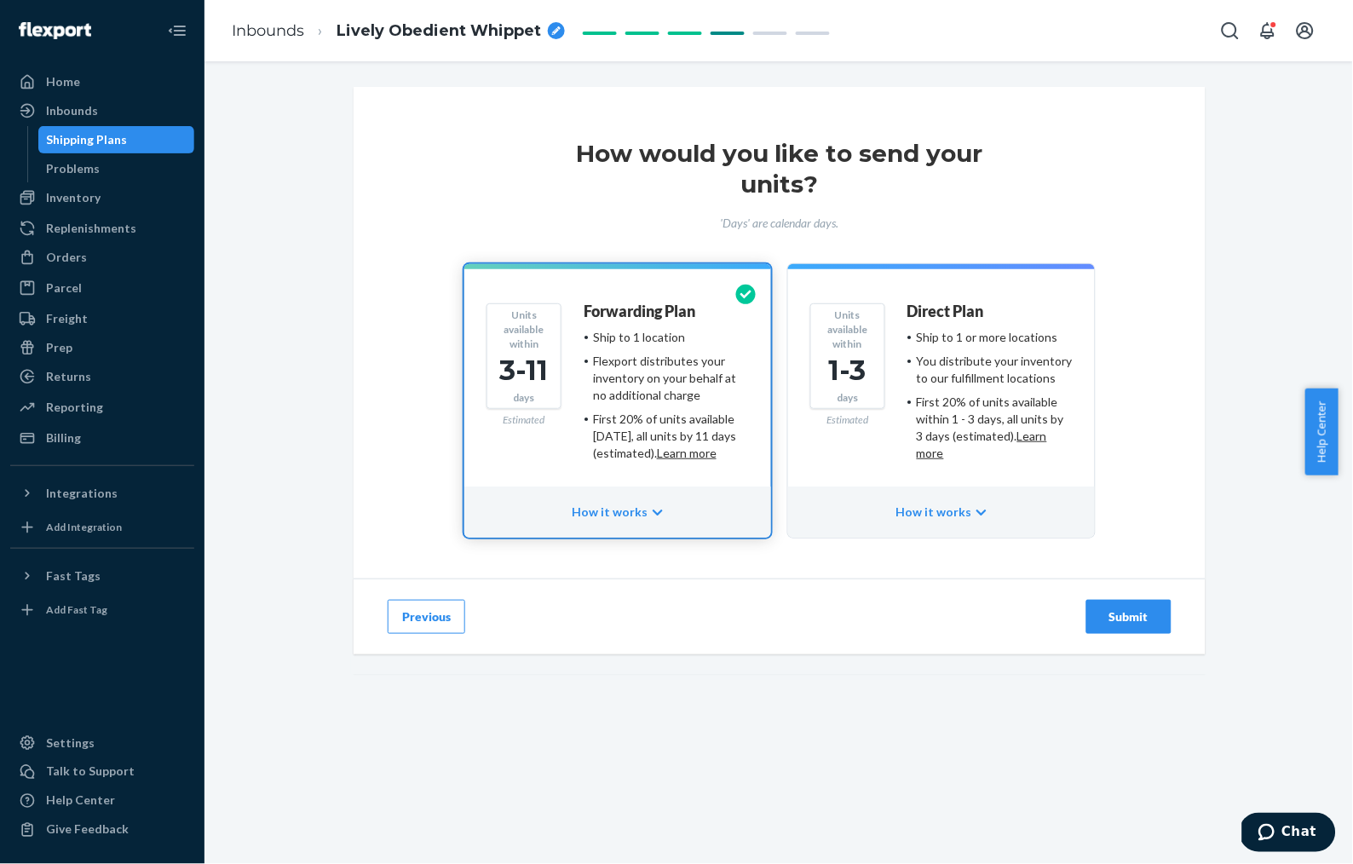
click at [1117, 620] on div "Submit" at bounding box center [1129, 616] width 56 height 17
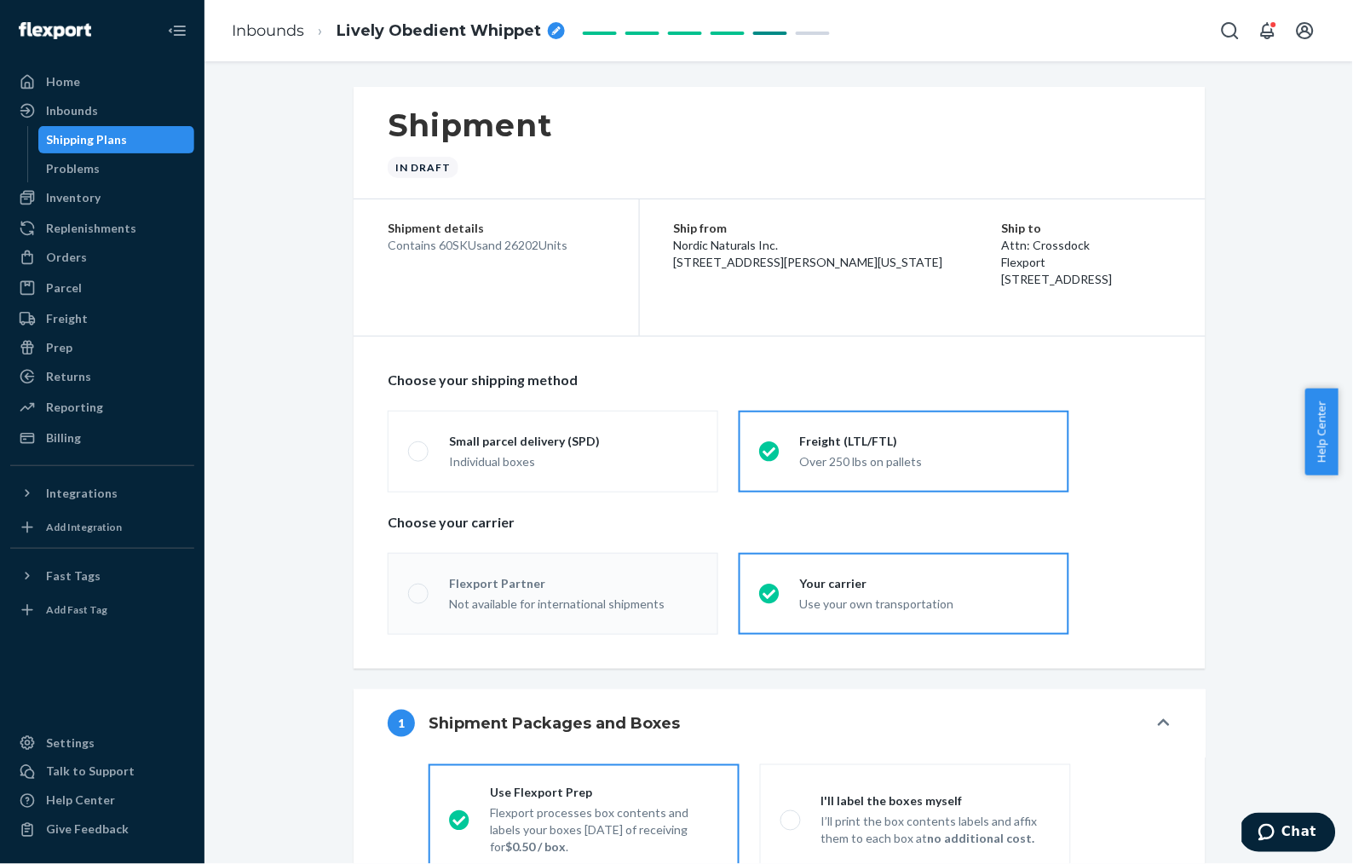
radio input "true"
radio input "false"
radio input "true"
radio input "false"
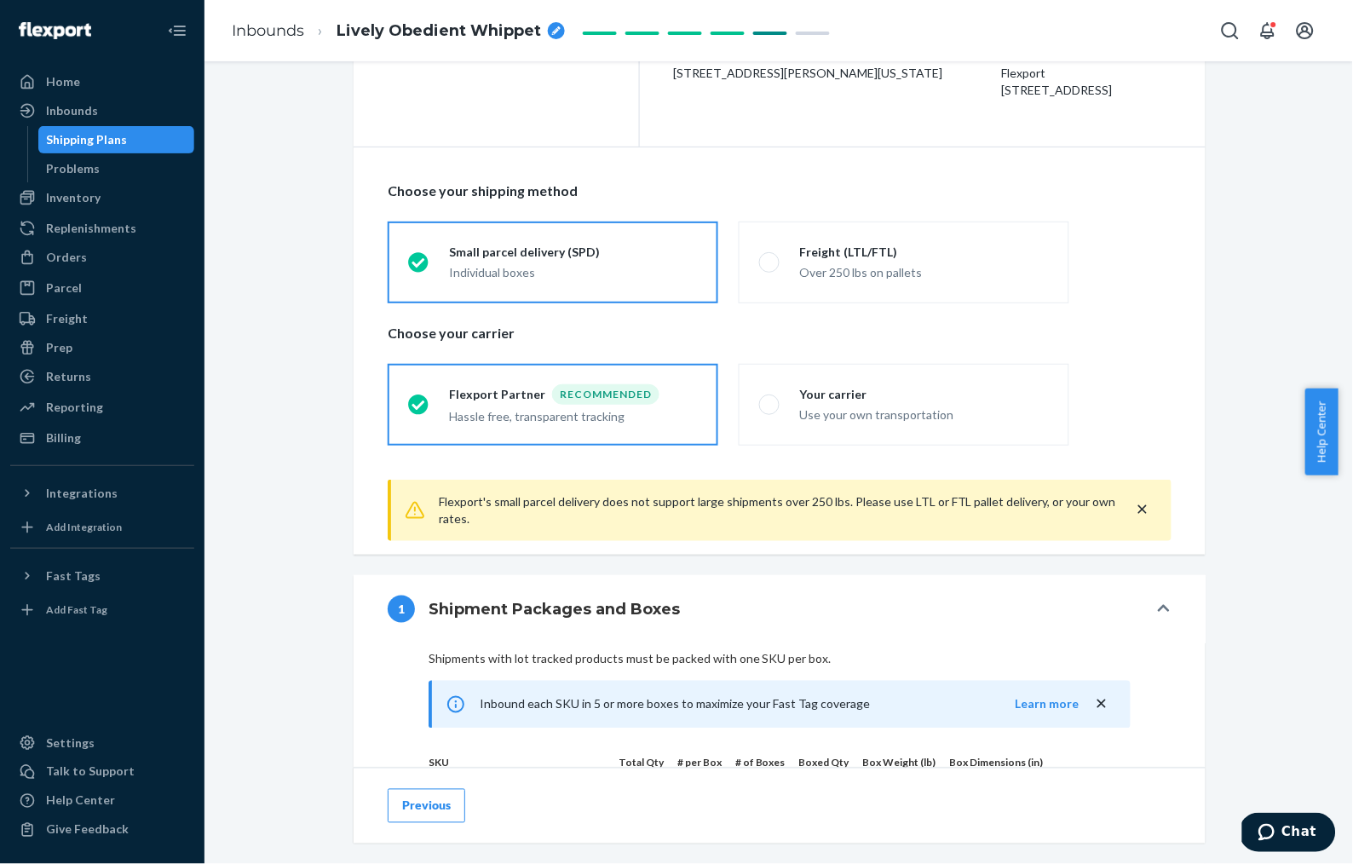
scroll to position [182, 0]
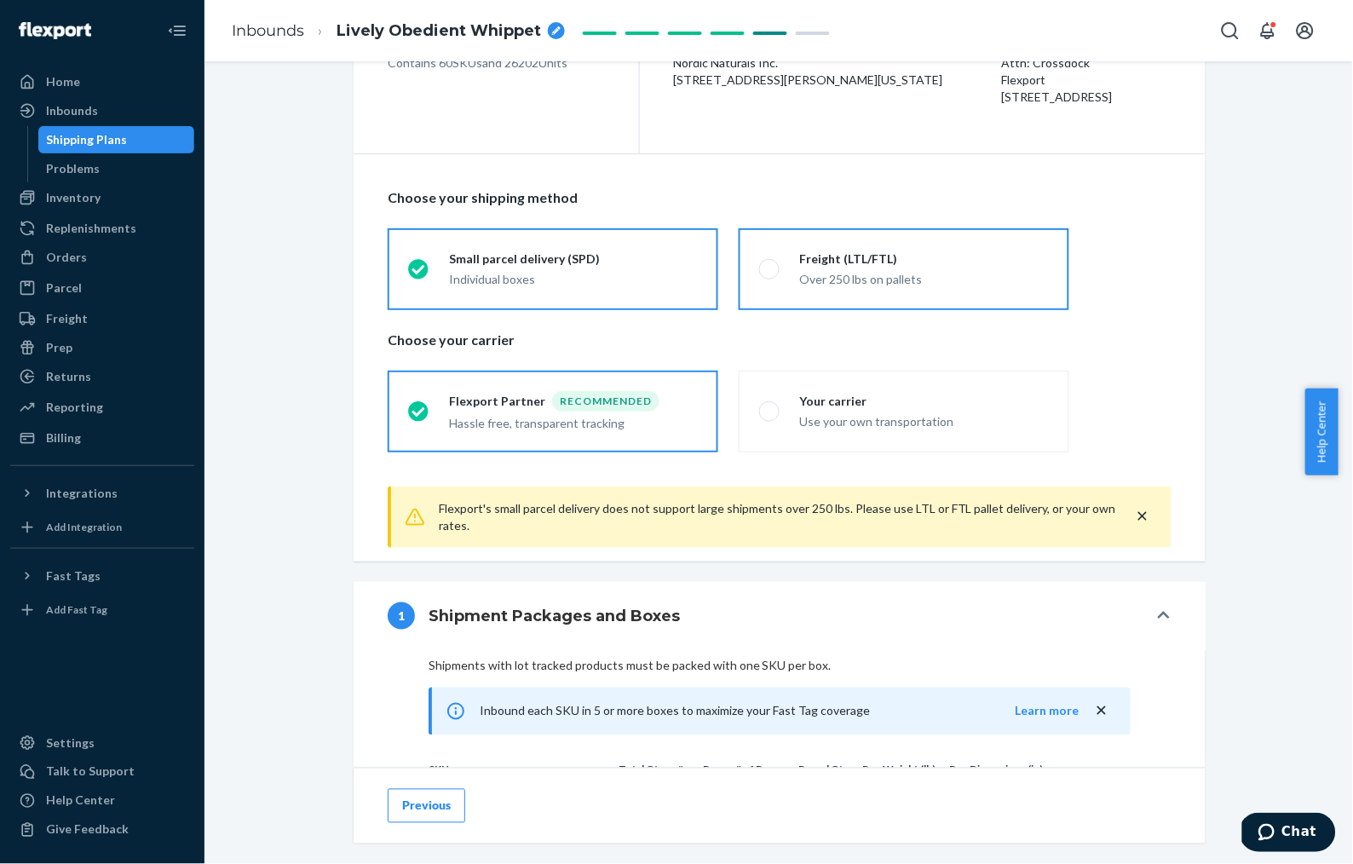
click at [800, 273] on div "Over 250 lbs on pallets" at bounding box center [924, 279] width 249 height 17
click at [770, 273] on input "Freight (LTL/FTL) Over 250 lbs on pallets" at bounding box center [764, 268] width 11 height 11
radio input "true"
radio input "false"
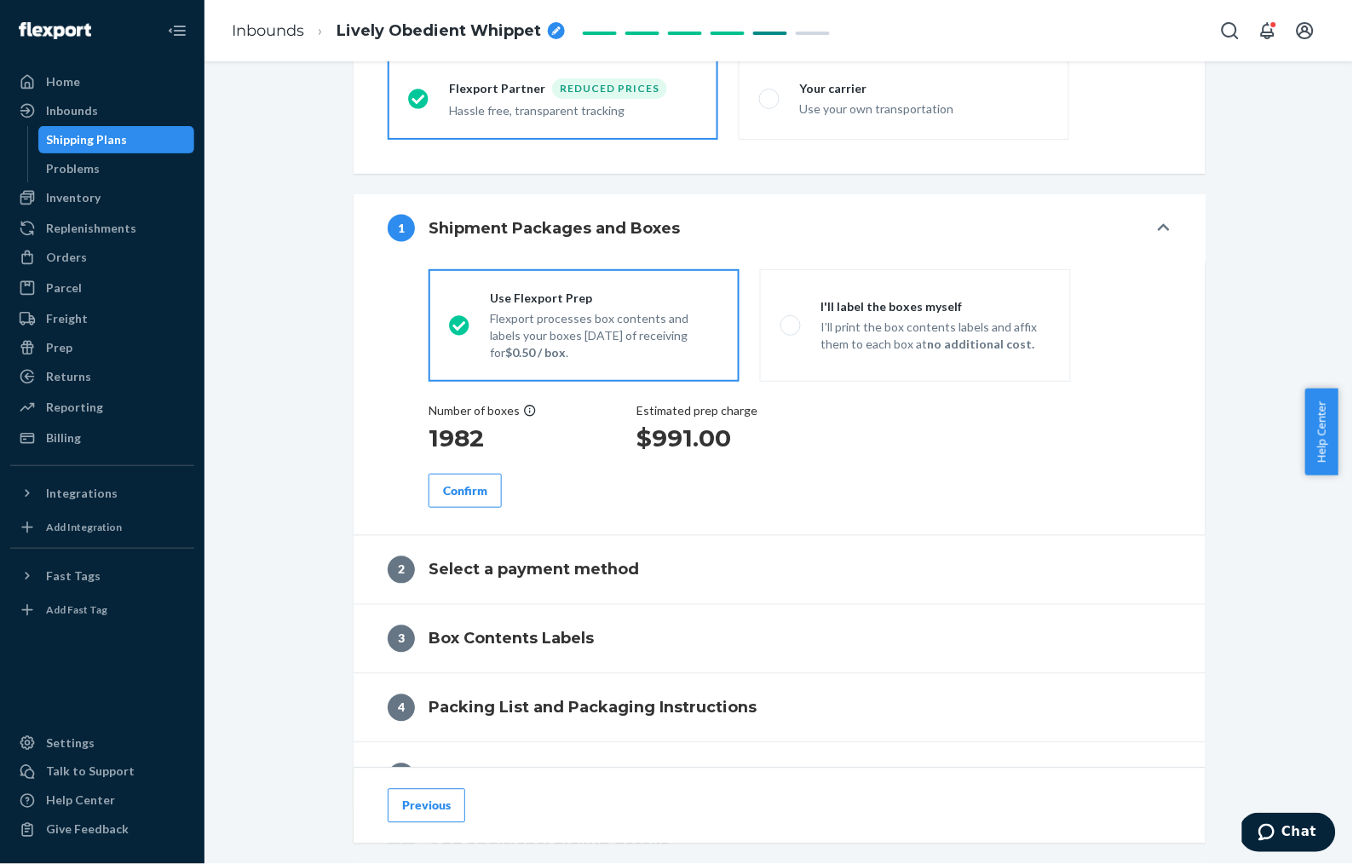
scroll to position [509, 0]
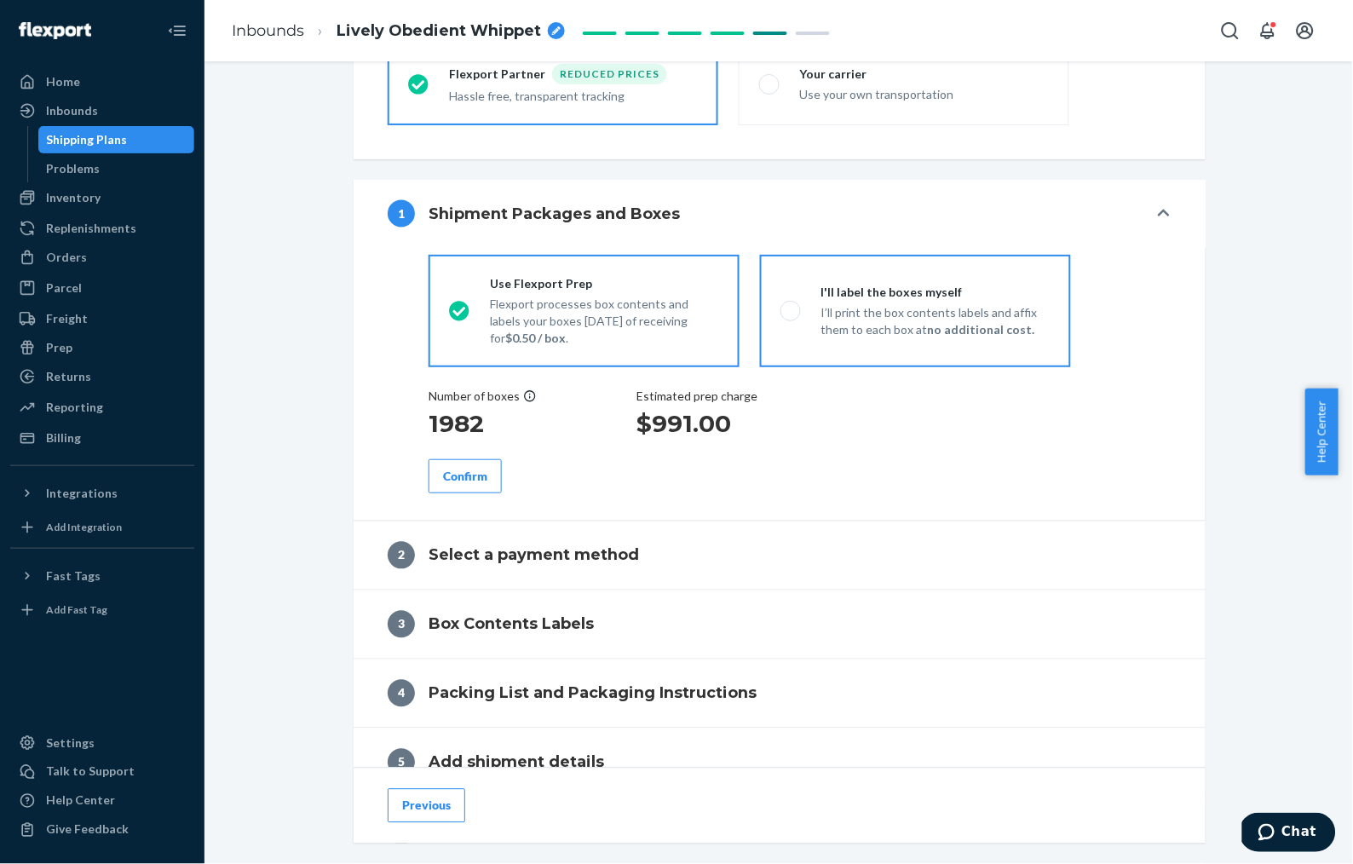
click at [837, 296] on div "I'll label the boxes myself" at bounding box center [935, 292] width 229 height 17
click at [791, 305] on input "I'll label the boxes myself I’ll print the box contents labels and affix them t…" at bounding box center [785, 310] width 11 height 11
radio input "true"
radio input "false"
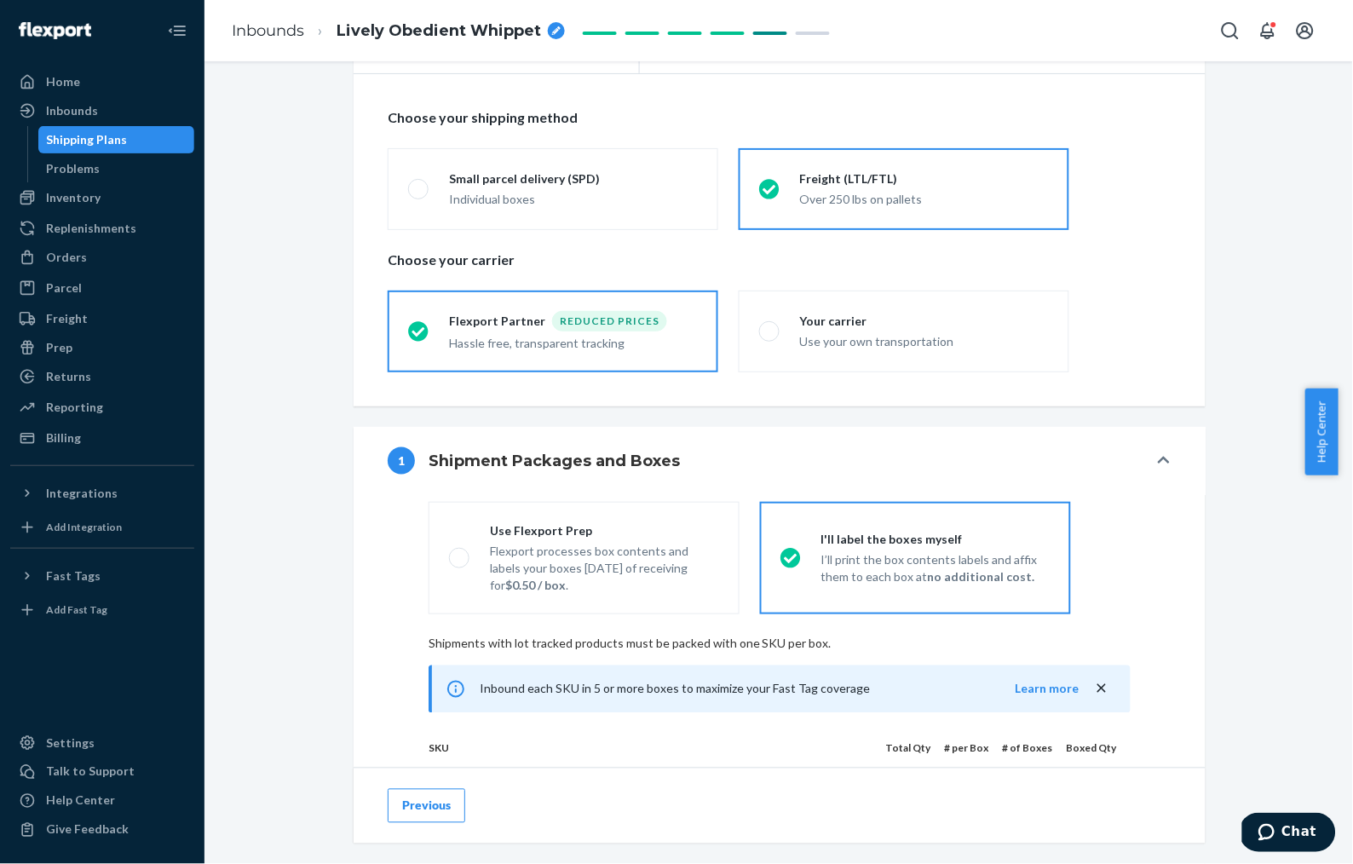
scroll to position [0, 0]
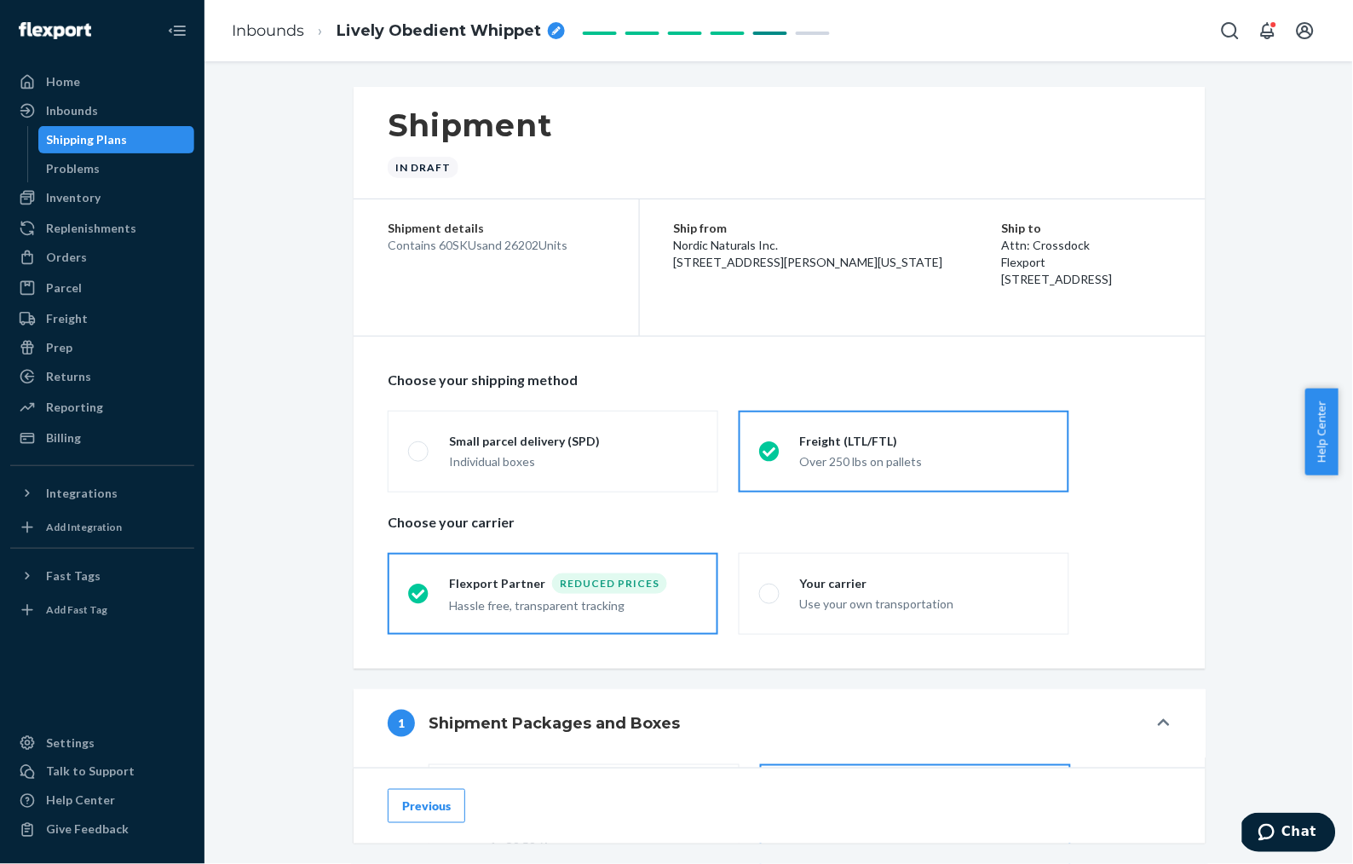
click at [550, 35] on div "breadcrumbs" at bounding box center [556, 30] width 17 height 17
click at [491, 35] on input "Lively Obedient Whippet" at bounding box center [421, 30] width 170 height 27
type input "STO 4500005227"
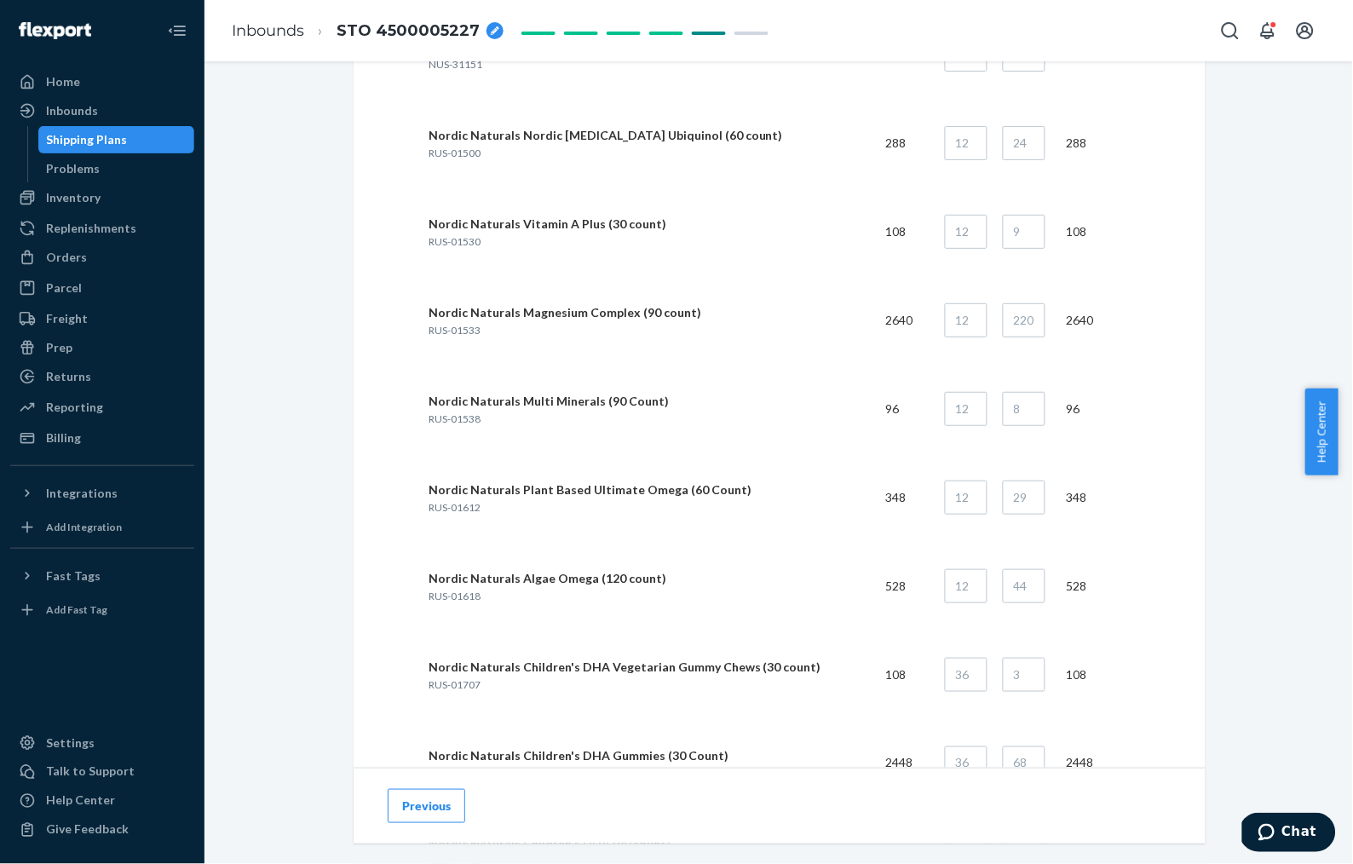
scroll to position [1665, 0]
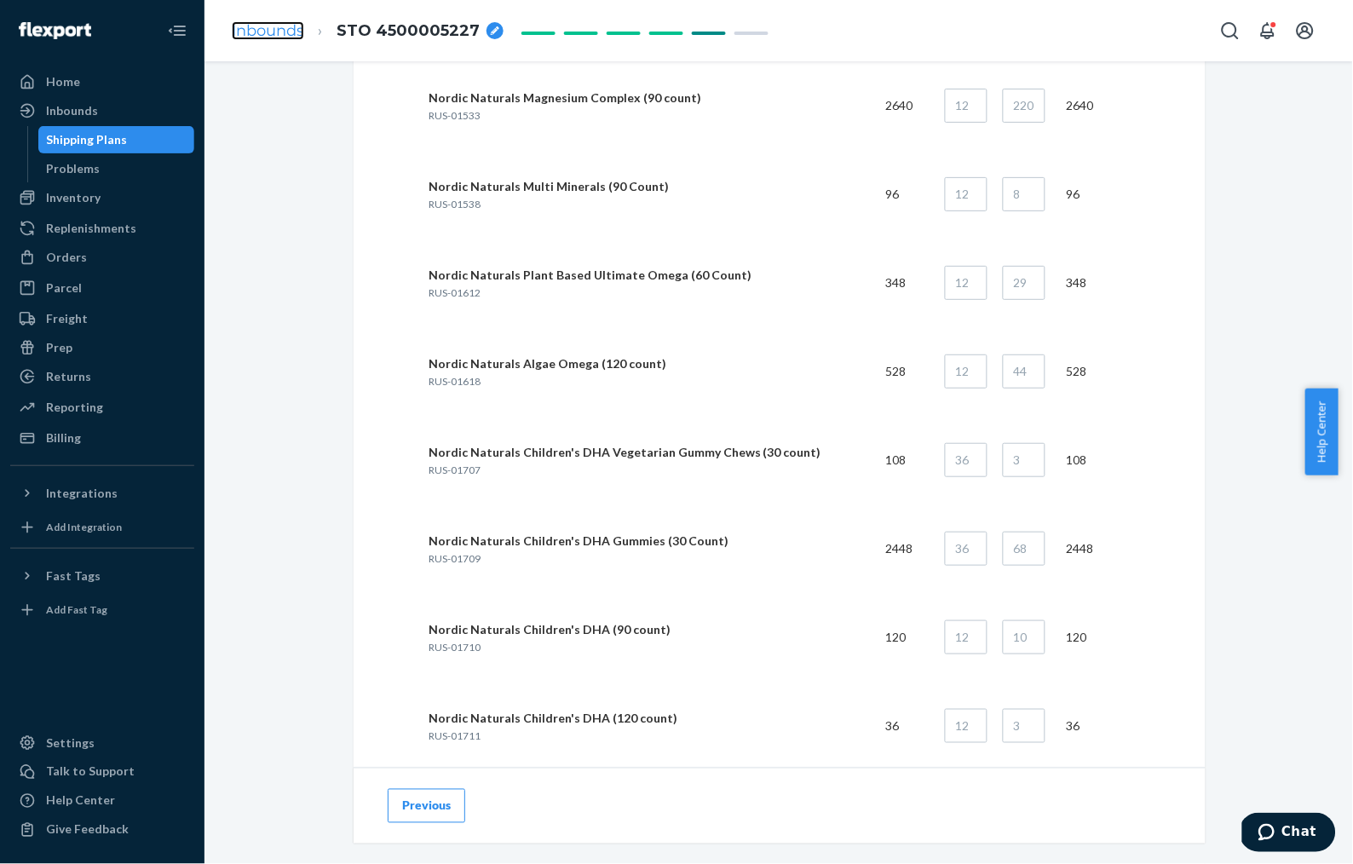
click at [262, 30] on link "Inbounds" at bounding box center [268, 30] width 72 height 19
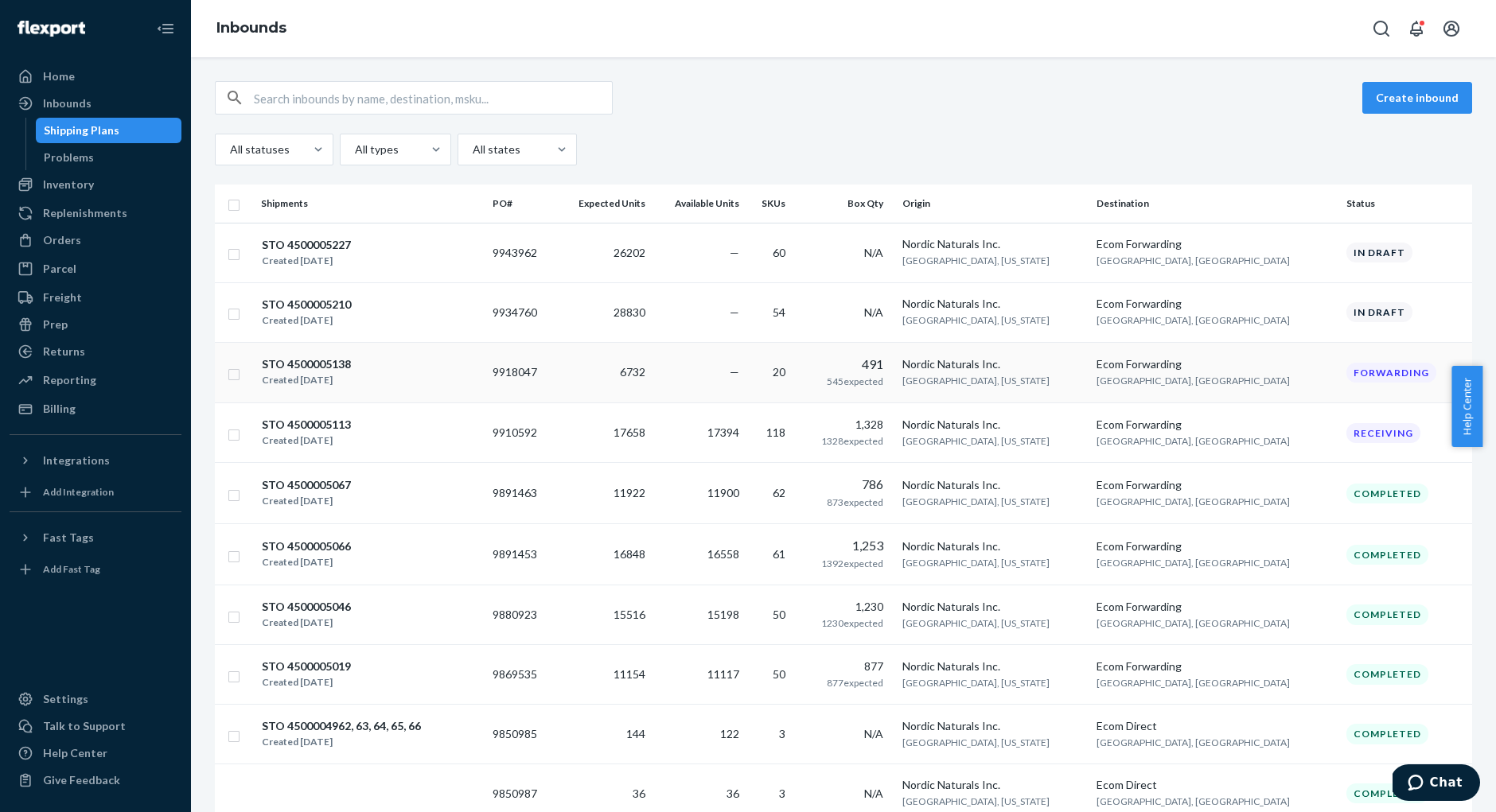
click at [453, 376] on div "STO 4500005138 Created [DATE]" at bounding box center [370, 372] width 219 height 34
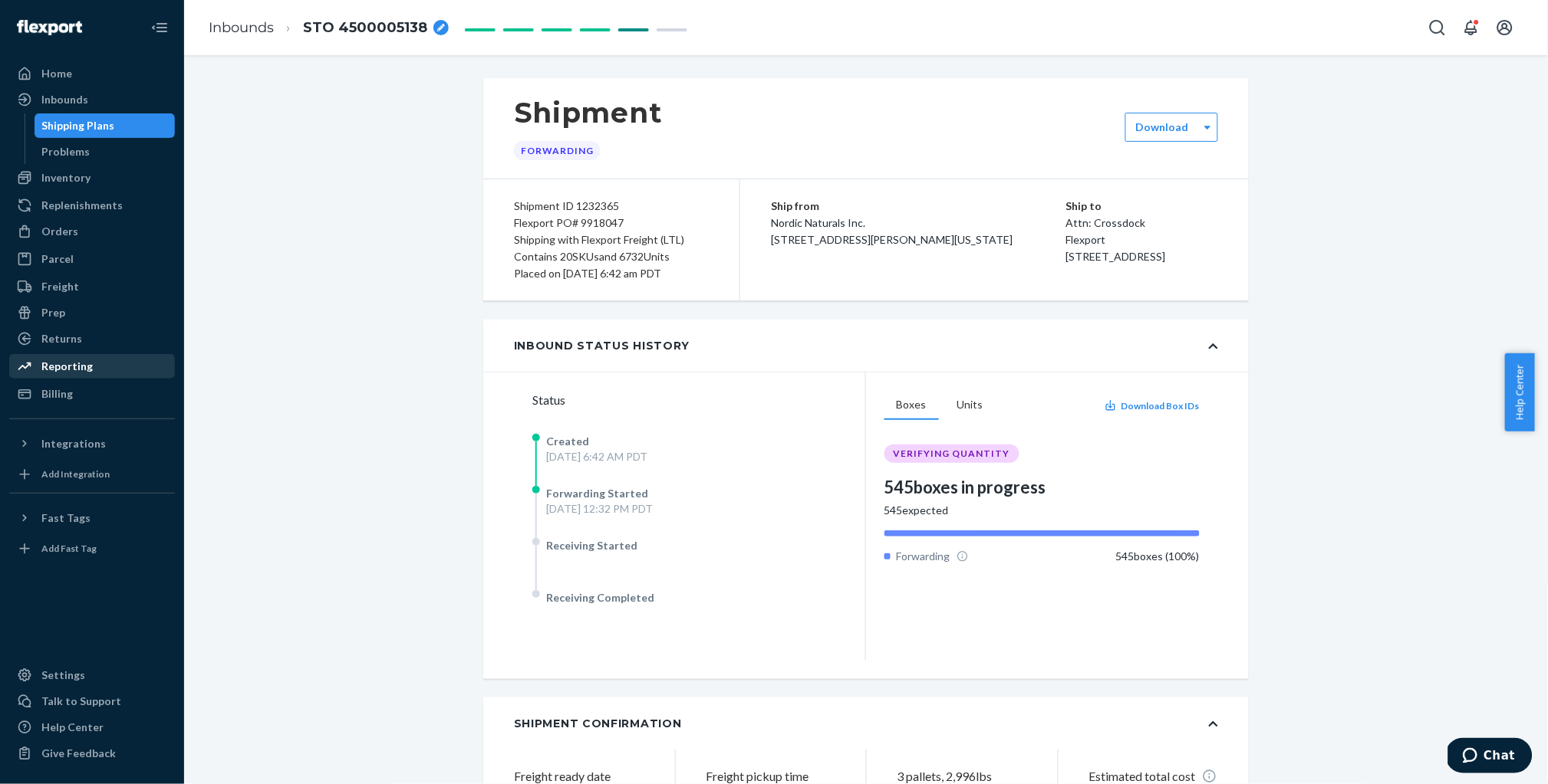
click at [75, 370] on div "Reporting" at bounding box center [67, 366] width 51 height 15
